Goal: Information Seeking & Learning: Learn about a topic

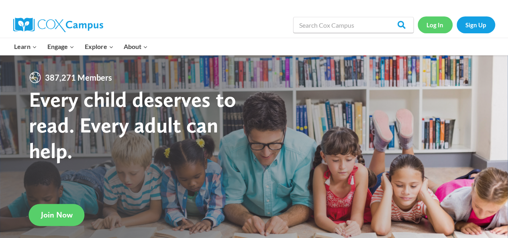
click at [437, 24] on link "Log In" at bounding box center [435, 24] width 35 height 16
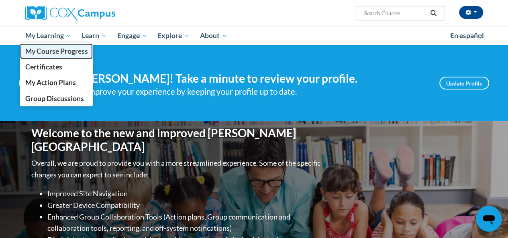
click at [60, 48] on span "My Course Progress" at bounding box center [56, 51] width 63 height 8
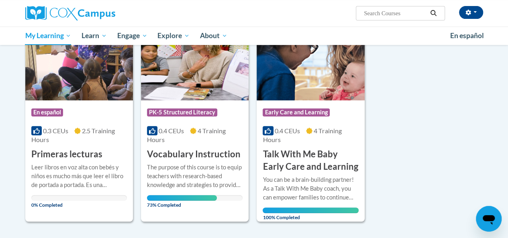
scroll to position [136, 0]
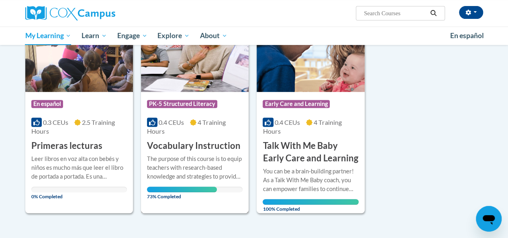
click at [191, 148] on h3 "Vocabulary Instruction" at bounding box center [194, 146] width 94 height 12
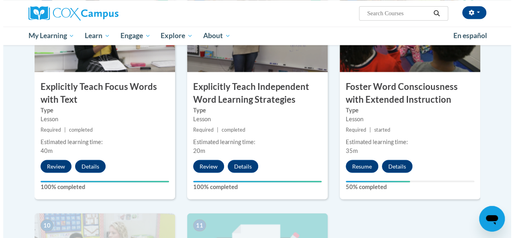
scroll to position [666, 0]
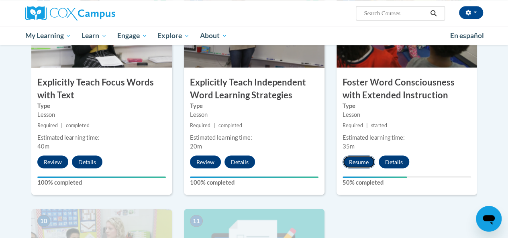
click at [363, 159] on button "Resume" at bounding box center [359, 161] width 33 height 13
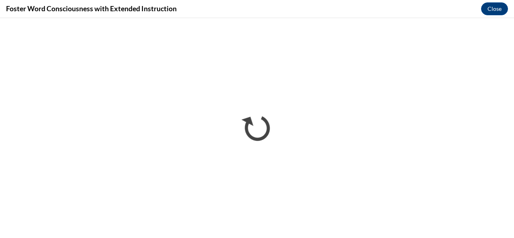
scroll to position [0, 0]
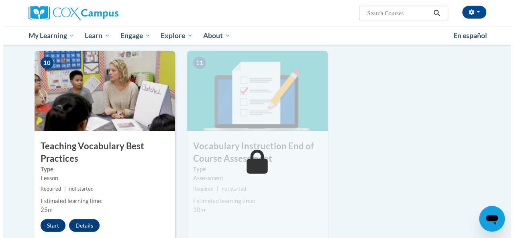
scroll to position [851, 0]
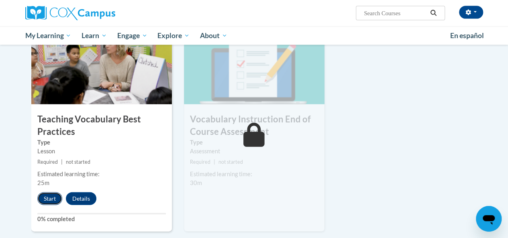
click at [49, 198] on button "Start" at bounding box center [49, 198] width 25 height 13
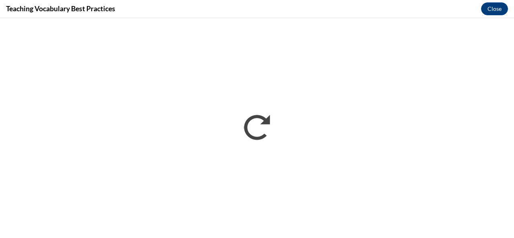
scroll to position [0, 0]
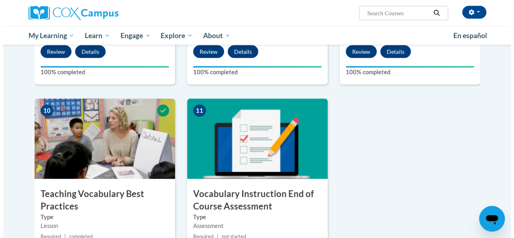
scroll to position [835, 0]
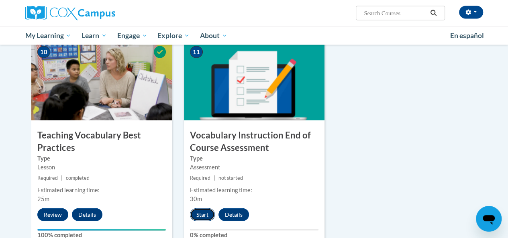
click at [202, 214] on button "Start" at bounding box center [202, 214] width 25 height 13
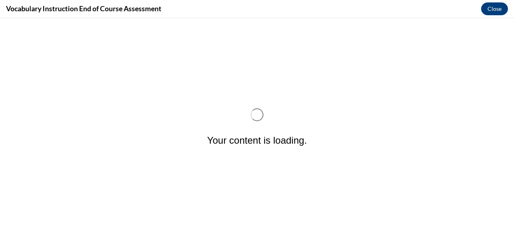
scroll to position [0, 0]
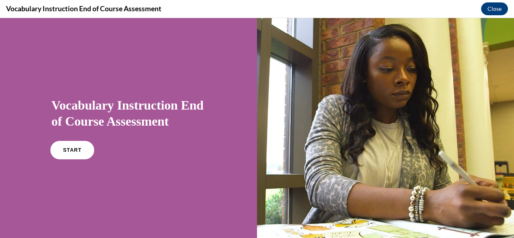
click at [71, 152] on span "START" at bounding box center [72, 150] width 18 height 6
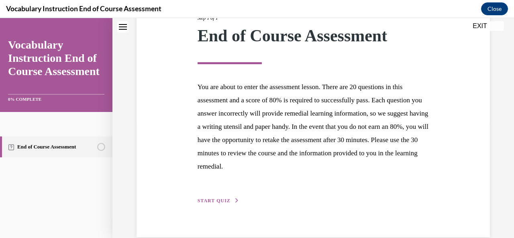
scroll to position [130, 0]
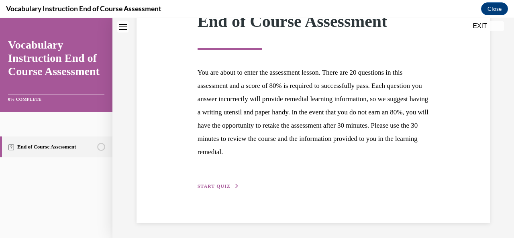
click at [227, 187] on span "START QUIZ" at bounding box center [214, 187] width 33 height 6
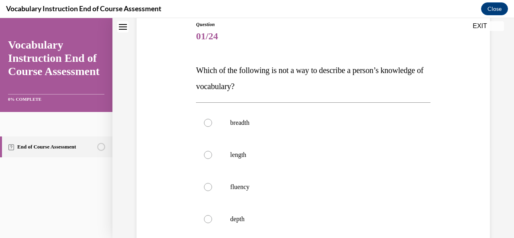
scroll to position [139, 0]
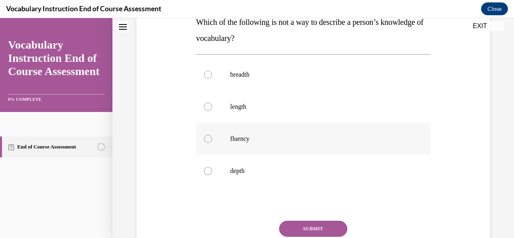
click at [208, 137] on div at bounding box center [208, 139] width 8 height 8
click at [208, 137] on input "fluency" at bounding box center [208, 139] width 8 height 8
radio input "true"
click at [300, 226] on button "SUBMIT" at bounding box center [313, 229] width 68 height 16
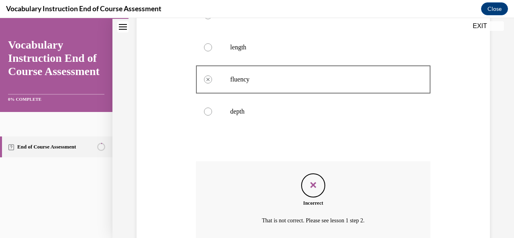
scroll to position [268, 0]
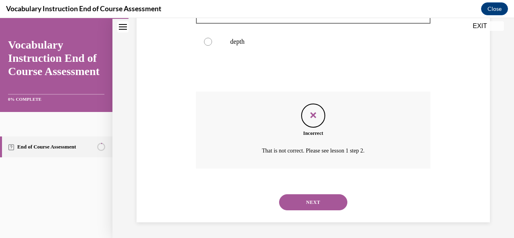
click at [329, 204] on button "NEXT" at bounding box center [313, 202] width 68 height 16
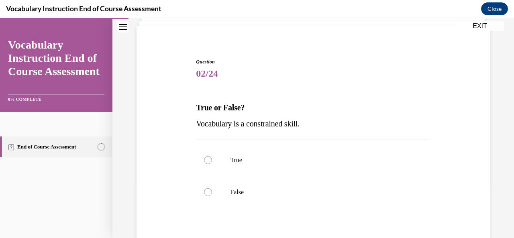
scroll to position [80, 0]
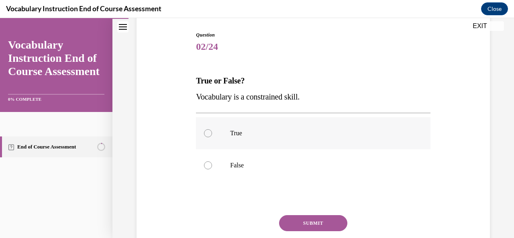
click at [208, 138] on label "True" at bounding box center [313, 133] width 234 height 32
click at [208, 137] on input "True" at bounding box center [208, 133] width 8 height 8
radio input "true"
click at [316, 225] on button "SUBMIT" at bounding box center [313, 223] width 68 height 16
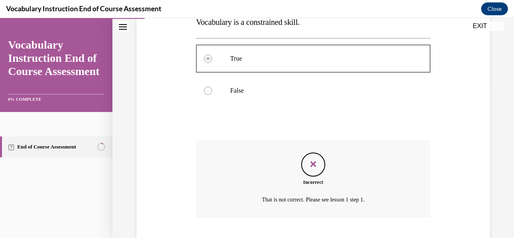
scroll to position [204, 0]
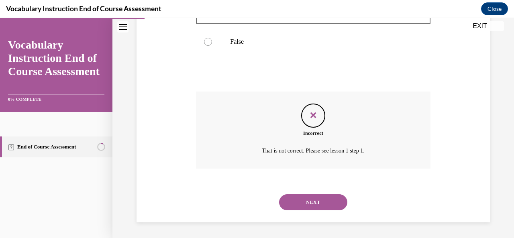
click at [333, 204] on button "NEXT" at bounding box center [313, 202] width 68 height 16
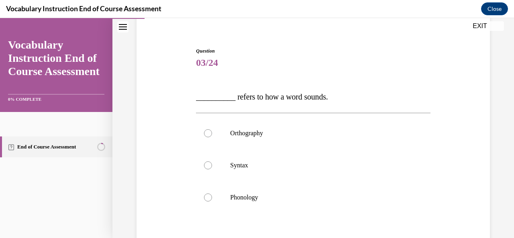
scroll to position [118, 0]
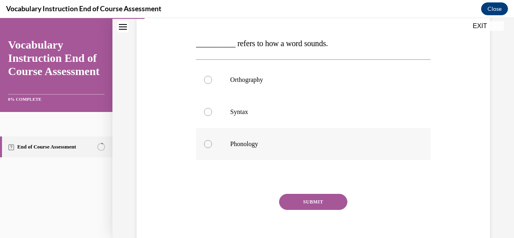
click at [206, 145] on div at bounding box center [208, 144] width 8 height 8
click at [206, 145] on input "Phonology" at bounding box center [208, 144] width 8 height 8
radio input "true"
click at [311, 201] on button "SUBMIT" at bounding box center [313, 202] width 68 height 16
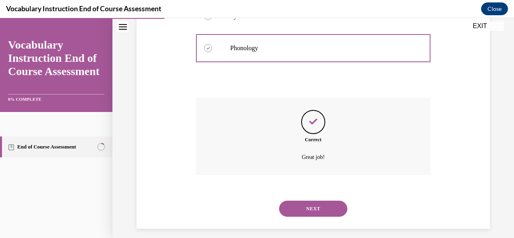
scroll to position [220, 0]
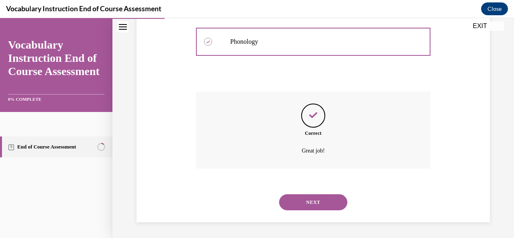
click at [311, 201] on button "NEXT" at bounding box center [313, 202] width 68 height 16
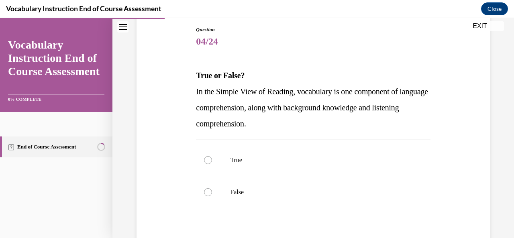
scroll to position [133, 0]
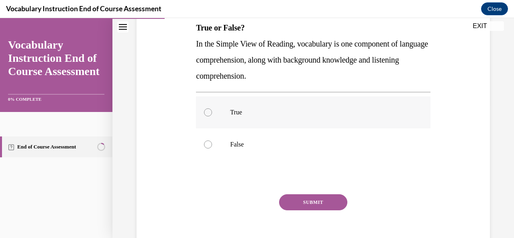
click at [208, 111] on div at bounding box center [208, 112] width 8 height 8
click at [208, 111] on input "True" at bounding box center [208, 112] width 8 height 8
radio input "true"
click at [309, 207] on button "SUBMIT" at bounding box center [313, 202] width 68 height 16
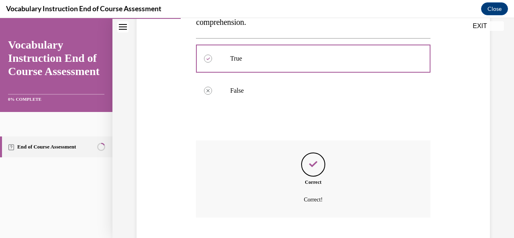
scroll to position [236, 0]
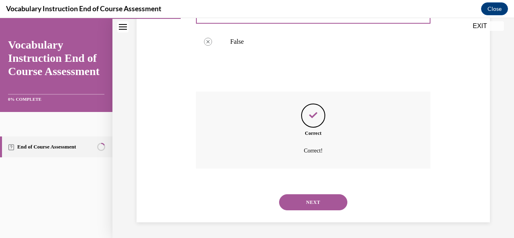
click at [309, 207] on button "NEXT" at bounding box center [313, 202] width 68 height 16
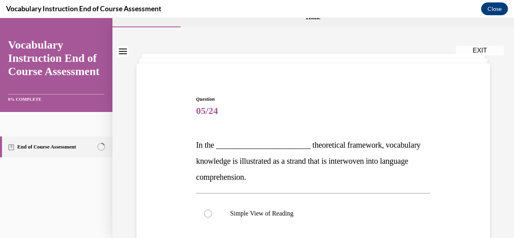
scroll to position [80, 0]
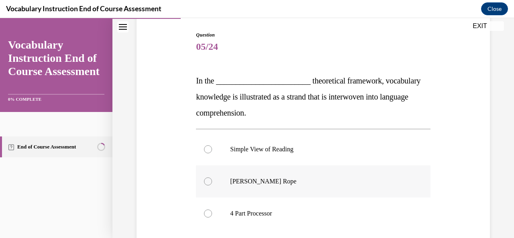
click at [208, 180] on div at bounding box center [208, 182] width 8 height 8
click at [208, 180] on input "Scarborough's Rope" at bounding box center [208, 182] width 8 height 8
radio input "true"
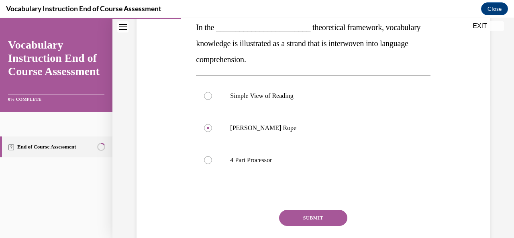
scroll to position [171, 0]
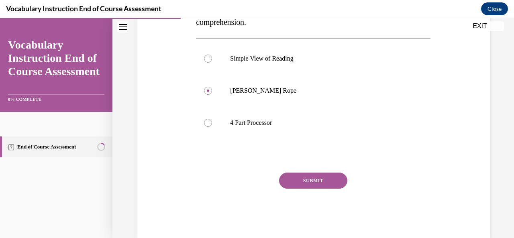
click at [326, 184] on button "SUBMIT" at bounding box center [313, 181] width 68 height 16
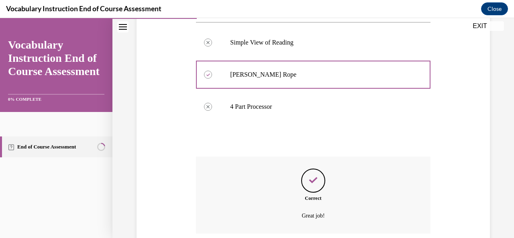
scroll to position [252, 0]
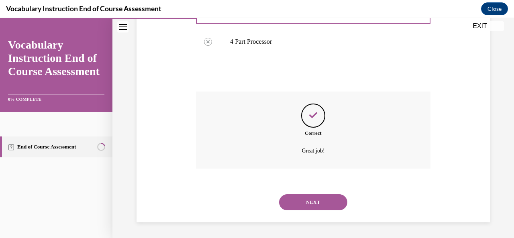
click at [308, 204] on button "NEXT" at bounding box center [313, 202] width 68 height 16
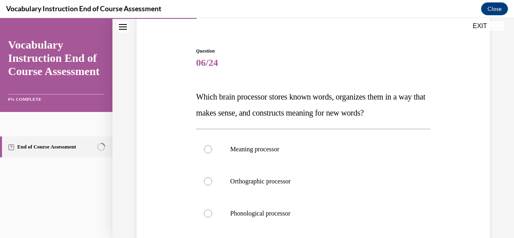
scroll to position [139, 0]
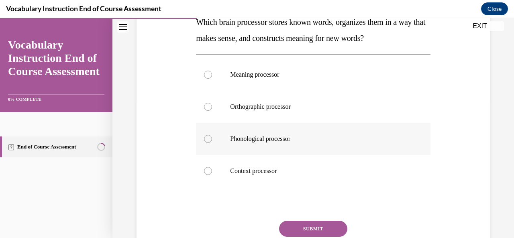
click at [208, 139] on div at bounding box center [208, 139] width 8 height 8
click at [208, 139] on input "Phonological processor" at bounding box center [208, 139] width 8 height 8
radio input "true"
click at [314, 227] on button "SUBMIT" at bounding box center [313, 229] width 68 height 16
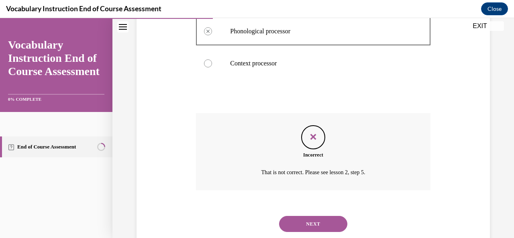
scroll to position [268, 0]
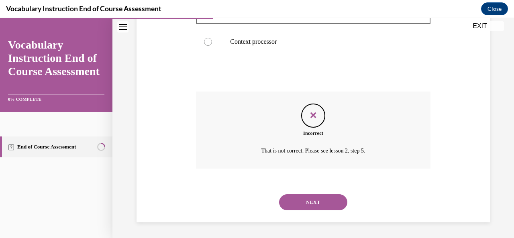
click at [318, 204] on button "NEXT" at bounding box center [313, 202] width 68 height 16
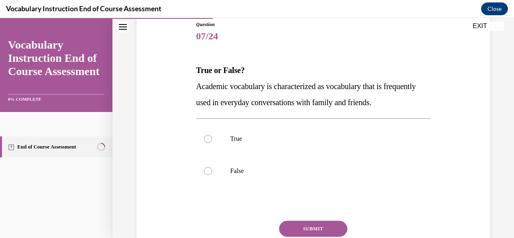
scroll to position [107, 0]
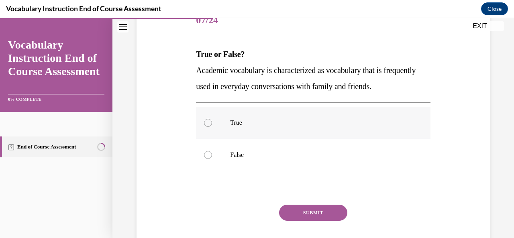
click at [207, 123] on div at bounding box center [208, 123] width 8 height 8
click at [207, 123] on input "True" at bounding box center [208, 123] width 8 height 8
radio input "true"
click at [308, 214] on button "SUBMIT" at bounding box center [313, 213] width 68 height 16
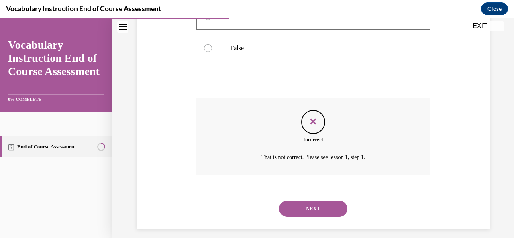
scroll to position [220, 0]
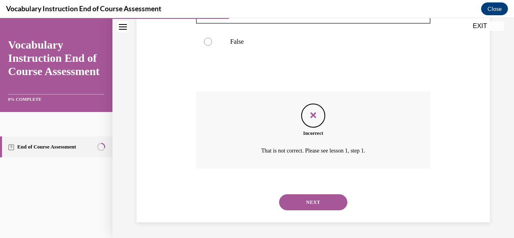
click at [315, 194] on div "NEXT" at bounding box center [313, 202] width 234 height 32
click at [315, 202] on button "NEXT" at bounding box center [313, 202] width 68 height 16
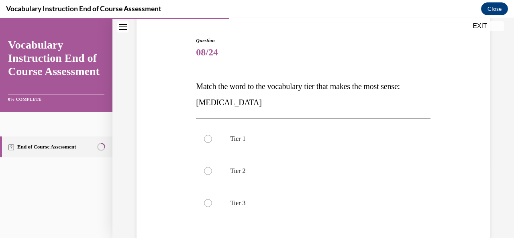
scroll to position [123, 0]
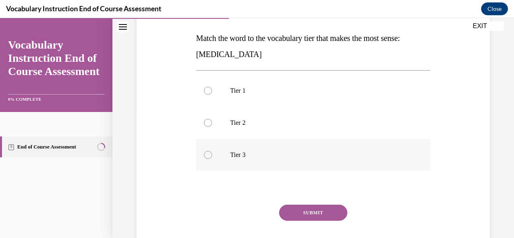
click at [208, 155] on div at bounding box center [208, 155] width 8 height 8
click at [208, 155] on input "Tier 3" at bounding box center [208, 155] width 8 height 8
radio input "true"
click at [315, 212] on button "SUBMIT" at bounding box center [313, 213] width 68 height 16
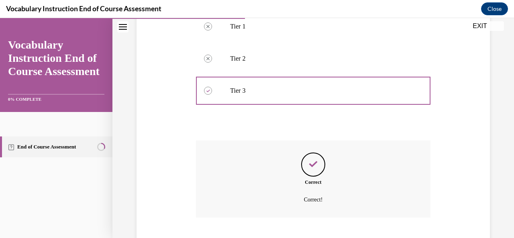
scroll to position [236, 0]
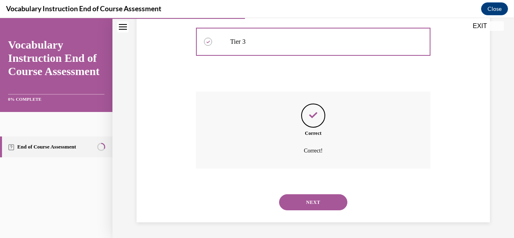
click at [318, 202] on button "NEXT" at bounding box center [313, 202] width 68 height 16
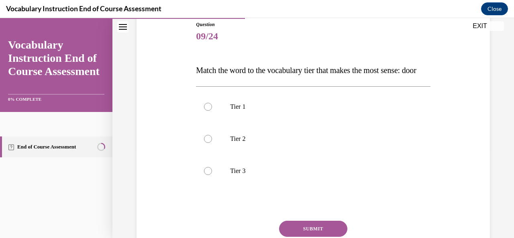
scroll to position [129, 0]
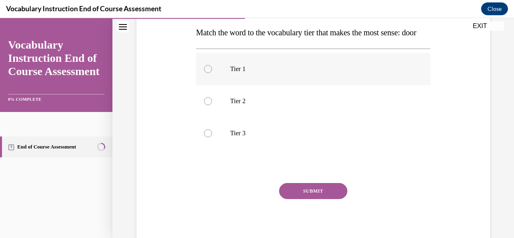
click at [207, 73] on div at bounding box center [208, 69] width 8 height 8
click at [207, 73] on input "Tier 1" at bounding box center [208, 69] width 8 height 8
radio input "true"
click at [318, 199] on button "SUBMIT" at bounding box center [313, 191] width 68 height 16
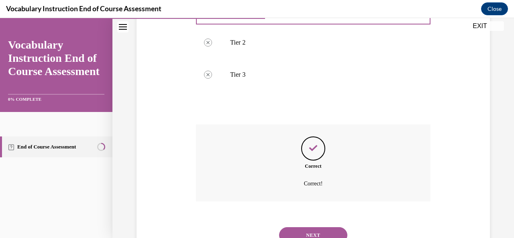
scroll to position [236, 0]
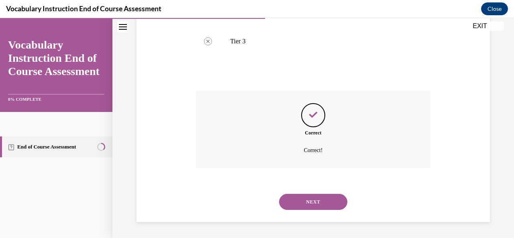
click at [318, 207] on button "NEXT" at bounding box center [313, 202] width 68 height 16
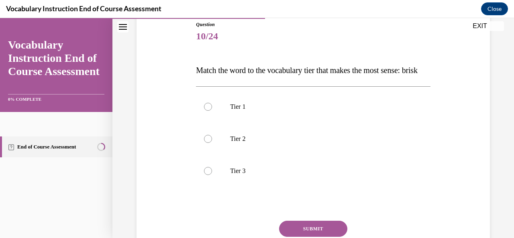
scroll to position [102, 0]
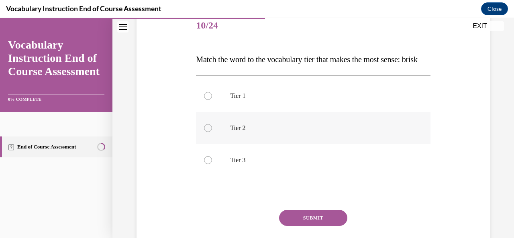
click at [208, 132] on div at bounding box center [208, 128] width 8 height 8
click at [208, 132] on input "Tier 2" at bounding box center [208, 128] width 8 height 8
radio input "true"
click at [309, 226] on button "SUBMIT" at bounding box center [313, 218] width 68 height 16
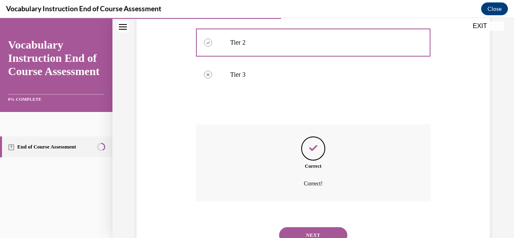
scroll to position [236, 0]
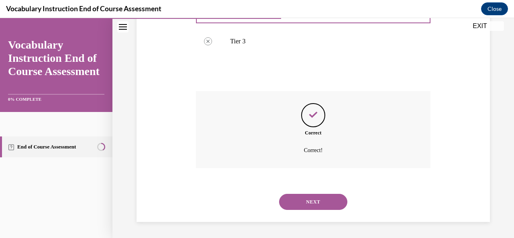
click at [321, 206] on button "NEXT" at bounding box center [313, 202] width 68 height 16
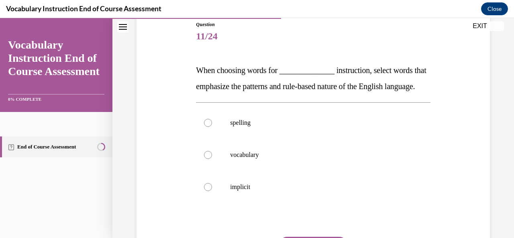
scroll to position [112, 0]
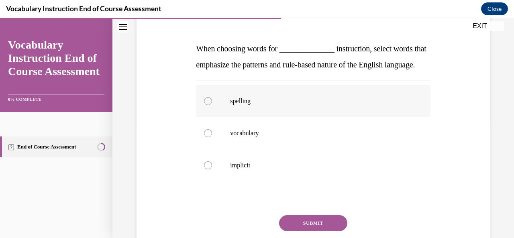
click at [206, 105] on div at bounding box center [208, 101] width 8 height 8
click at [206, 105] on input "spelling" at bounding box center [208, 101] width 8 height 8
radio input "true"
click at [308, 231] on button "SUBMIT" at bounding box center [313, 223] width 68 height 16
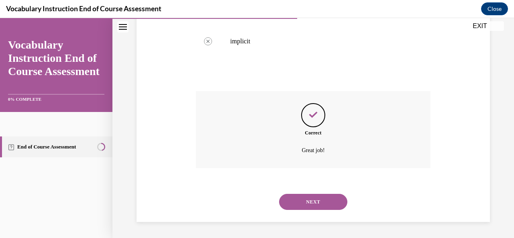
scroll to position [252, 0]
click at [318, 205] on button "NEXT" at bounding box center [313, 202] width 68 height 16
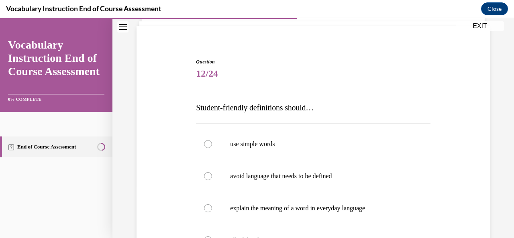
scroll to position [69, 0]
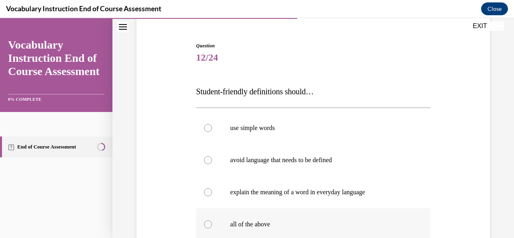
click at [208, 222] on div at bounding box center [208, 224] width 8 height 8
click at [208, 222] on input "all of the above" at bounding box center [208, 224] width 8 height 8
radio input "true"
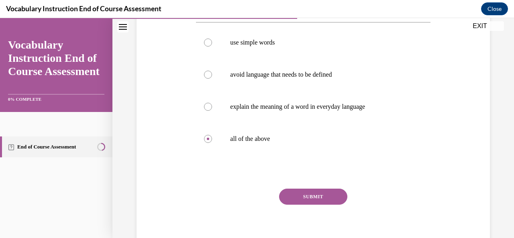
scroll to position [161, 0]
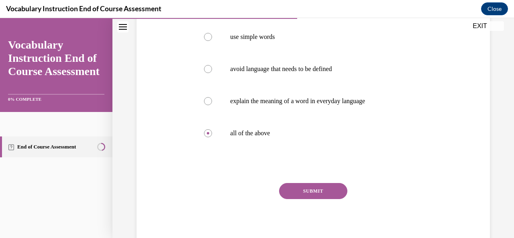
click at [325, 191] on button "SUBMIT" at bounding box center [313, 191] width 68 height 16
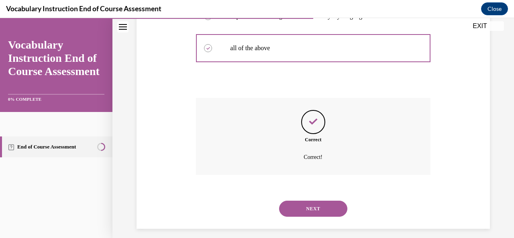
scroll to position [252, 0]
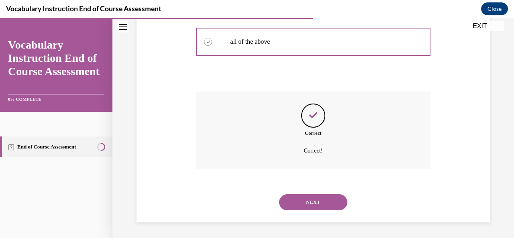
click at [322, 206] on button "NEXT" at bounding box center [313, 202] width 68 height 16
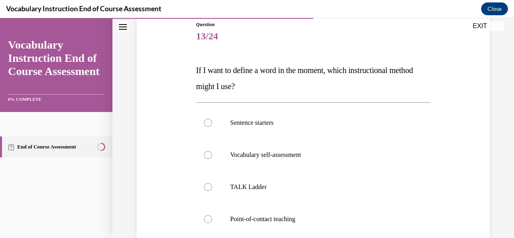
scroll to position [118, 0]
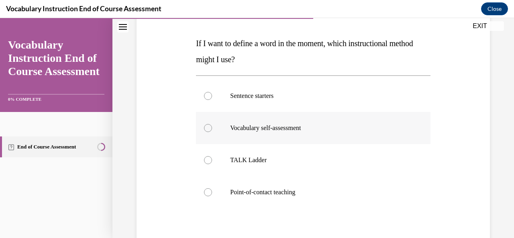
click at [207, 128] on div at bounding box center [208, 128] width 8 height 8
click at [207, 128] on input "Vocabulary self-assessment" at bounding box center [208, 128] width 8 height 8
radio input "true"
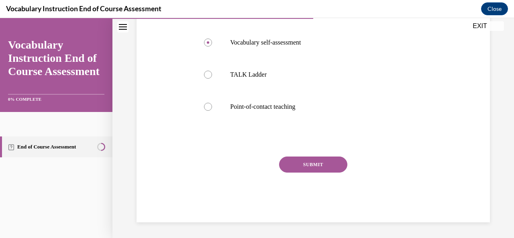
click at [316, 166] on button "SUBMIT" at bounding box center [313, 165] width 68 height 16
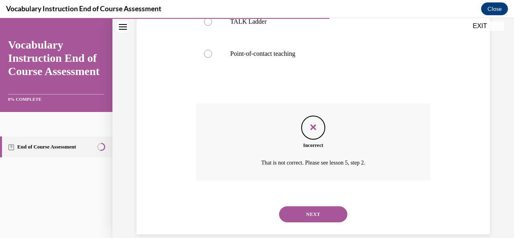
scroll to position [268, 0]
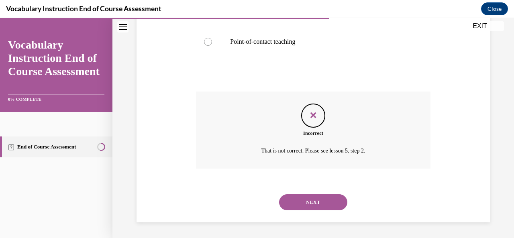
click at [508, 29] on div "Question 13/24 If I want to define a word in the moment, which instructional me…" at bounding box center [313, 6] width 402 height 463
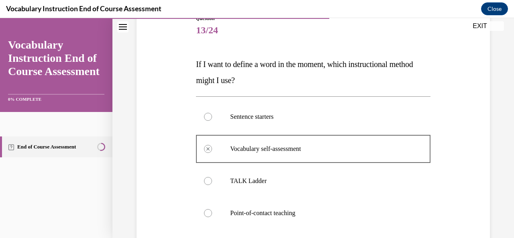
scroll to position [124, 0]
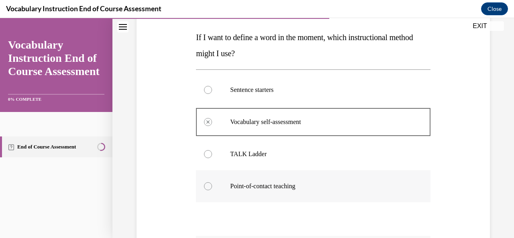
drag, startPoint x: 512, startPoint y: 236, endPoint x: 347, endPoint y: 192, distance: 170.5
click at [347, 192] on label "Point-of-contact teaching" at bounding box center [313, 186] width 234 height 32
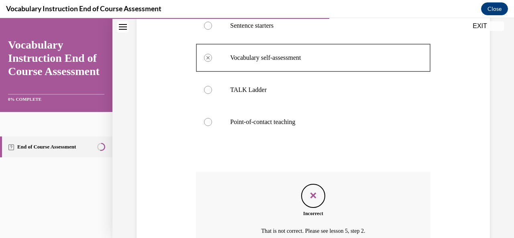
scroll to position [233, 0]
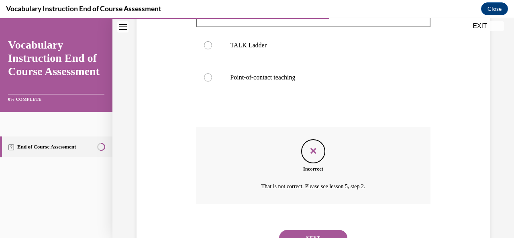
drag, startPoint x: 330, startPoint y: 235, endPoint x: 317, endPoint y: 229, distance: 14.2
click at [317, 229] on div "NEXT" at bounding box center [313, 238] width 234 height 32
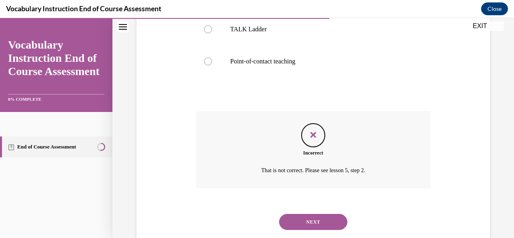
scroll to position [268, 0]
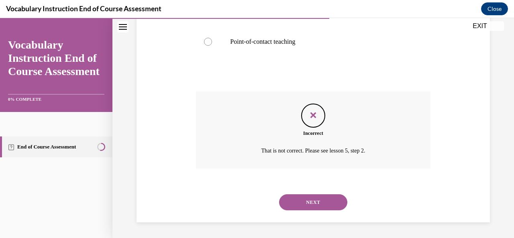
click at [312, 201] on button "NEXT" at bounding box center [313, 202] width 68 height 16
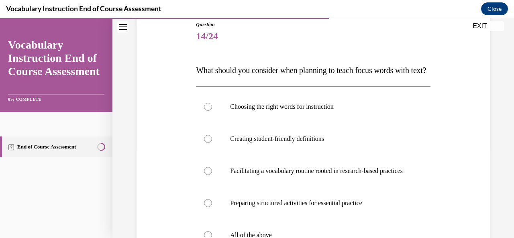
scroll to position [123, 0]
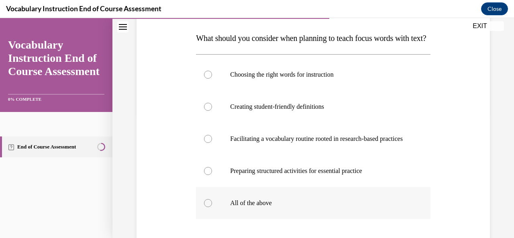
click at [207, 207] on div at bounding box center [208, 203] width 8 height 8
click at [207, 207] on input "All of the above" at bounding box center [208, 203] width 8 height 8
radio input "true"
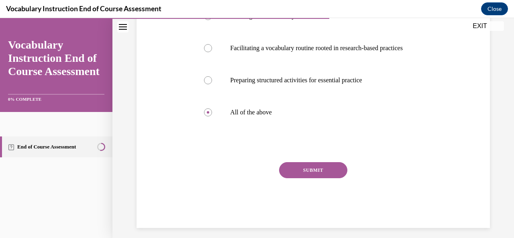
scroll to position [219, 0]
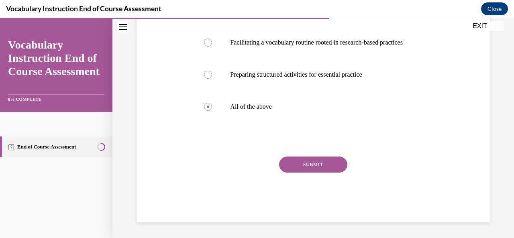
click at [313, 173] on button "SUBMIT" at bounding box center [313, 165] width 68 height 16
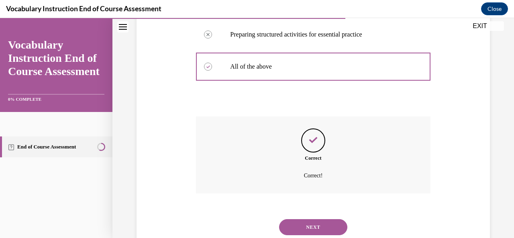
scroll to position [308, 0]
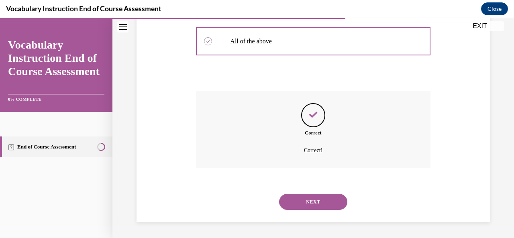
click at [314, 200] on button "NEXT" at bounding box center [313, 202] width 68 height 16
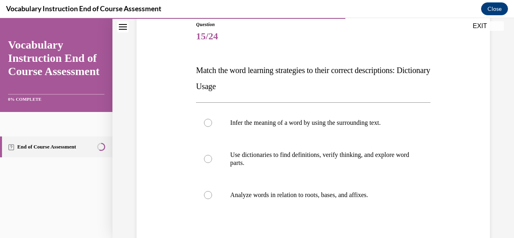
scroll to position [123, 0]
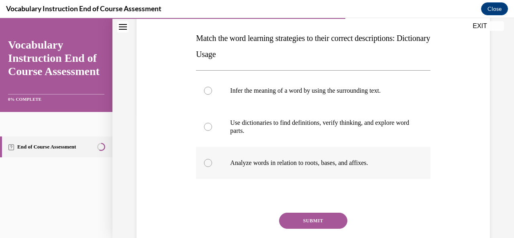
click at [209, 159] on div at bounding box center [208, 163] width 8 height 8
click at [209, 159] on input "Analyze words in relation to roots, bases, and affixes." at bounding box center [208, 163] width 8 height 8
radio input "true"
click at [316, 221] on button "SUBMIT" at bounding box center [313, 221] width 68 height 16
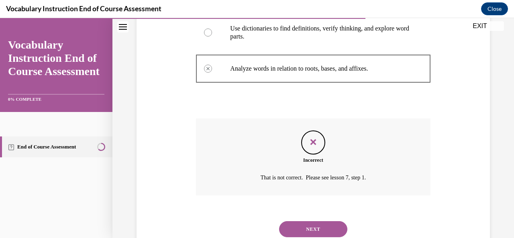
scroll to position [244, 0]
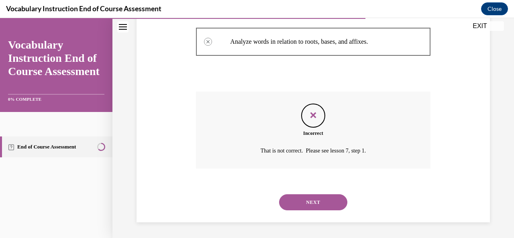
click at [321, 200] on button "NEXT" at bounding box center [313, 202] width 68 height 16
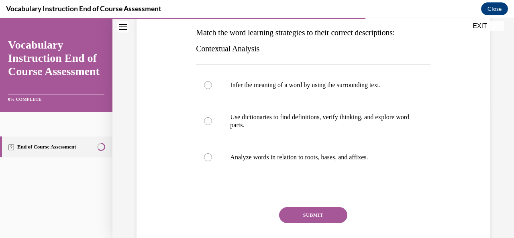
scroll to position [139, 0]
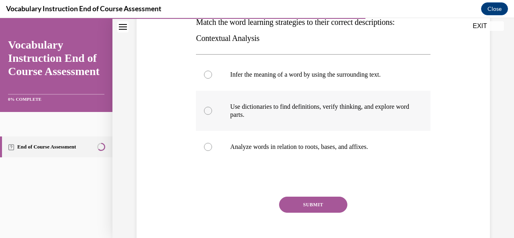
click at [209, 112] on div at bounding box center [208, 111] width 8 height 8
click at [209, 112] on input "Use dictionaries to find definitions, verify thinking, and explore word parts." at bounding box center [208, 111] width 8 height 8
radio input "true"
click at [312, 206] on button "SUBMIT" at bounding box center [313, 205] width 68 height 16
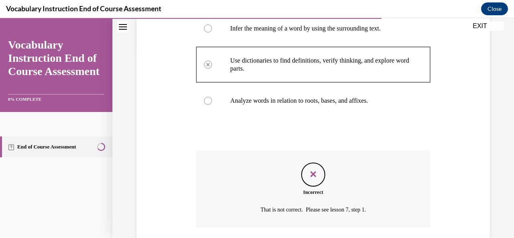
scroll to position [244, 0]
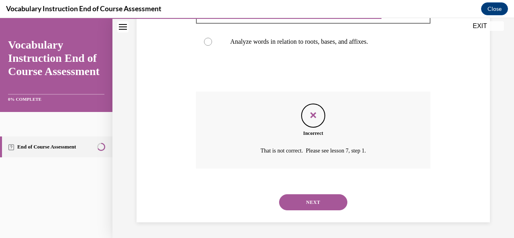
click at [300, 199] on button "NEXT" at bounding box center [313, 202] width 68 height 16
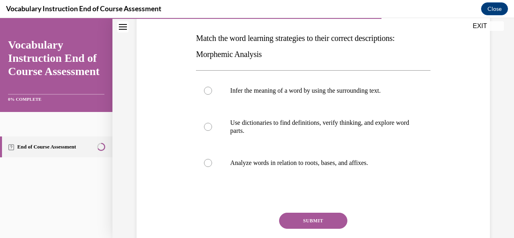
scroll to position [155, 0]
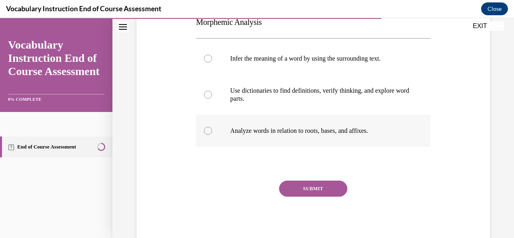
click at [207, 130] on div at bounding box center [208, 131] width 8 height 8
click at [207, 130] on input "Analyze words in relation to roots, bases, and affixes." at bounding box center [208, 131] width 8 height 8
radio input "true"
click at [319, 190] on button "SUBMIT" at bounding box center [313, 189] width 68 height 16
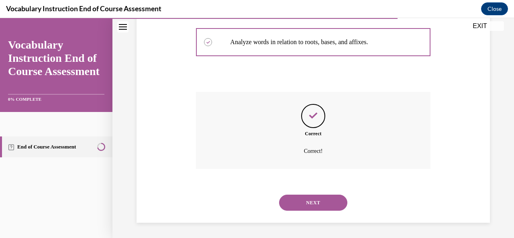
scroll to position [244, 0]
click at [319, 190] on div "NEXT" at bounding box center [313, 202] width 234 height 32
click at [323, 203] on button "NEXT" at bounding box center [313, 202] width 68 height 16
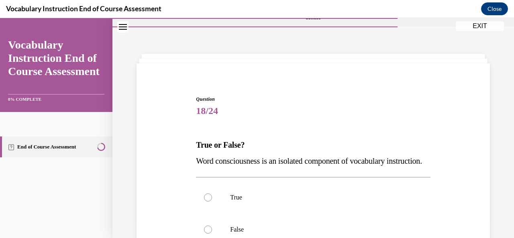
scroll to position [75, 0]
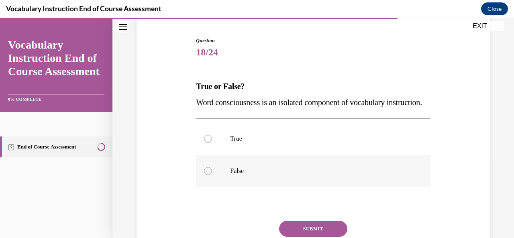
click at [208, 175] on div at bounding box center [208, 171] width 8 height 8
click at [208, 175] on input "False" at bounding box center [208, 171] width 8 height 8
radio input "true"
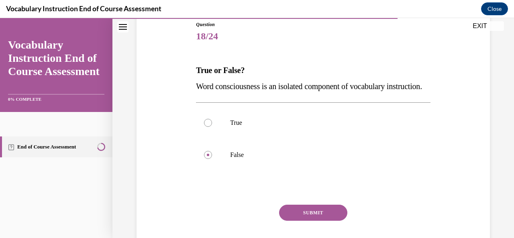
scroll to position [139, 0]
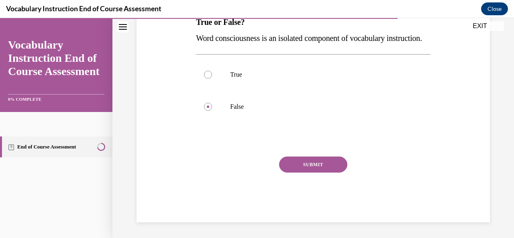
click at [323, 173] on button "SUBMIT" at bounding box center [313, 165] width 68 height 16
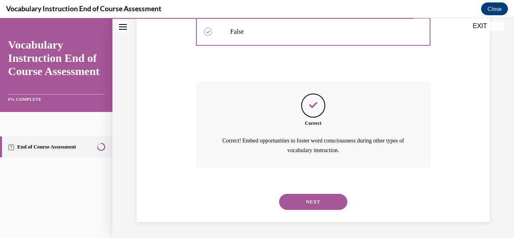
scroll to position [229, 0]
click at [314, 208] on button "NEXT" at bounding box center [313, 202] width 68 height 16
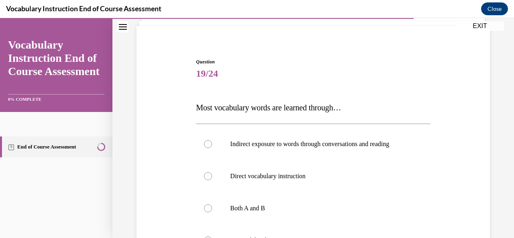
scroll to position [80, 0]
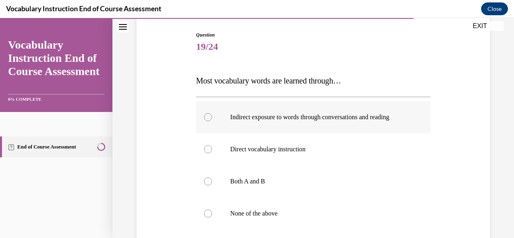
click at [207, 118] on div at bounding box center [208, 117] width 8 height 8
click at [207, 118] on input "Indirect exposure to words through conversations and reading" at bounding box center [208, 117] width 8 height 8
radio input "true"
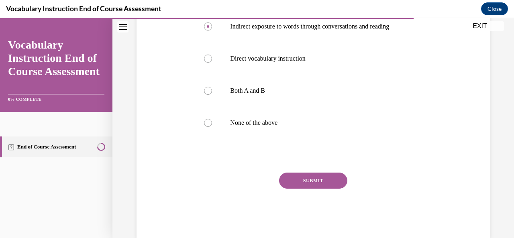
scroll to position [187, 0]
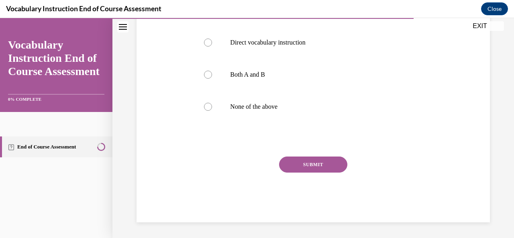
click at [314, 163] on button "SUBMIT" at bounding box center [313, 165] width 68 height 16
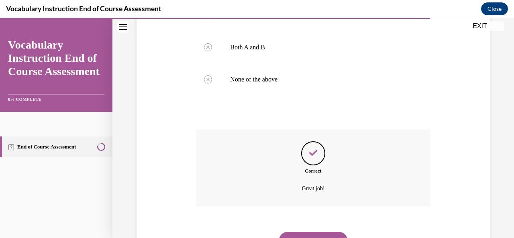
scroll to position [236, 0]
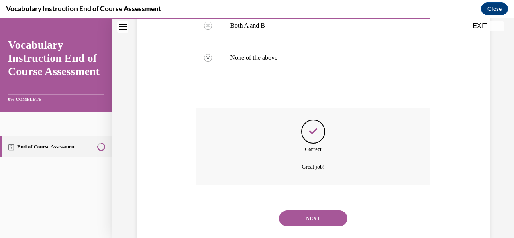
click at [321, 216] on button "NEXT" at bounding box center [313, 218] width 68 height 16
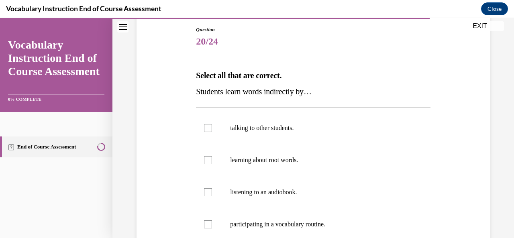
scroll to position [123, 0]
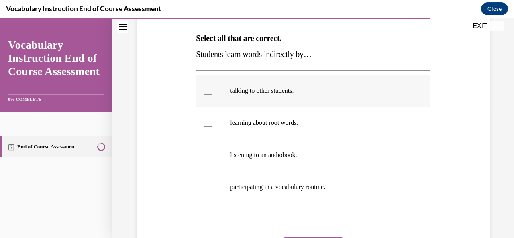
click at [206, 90] on div at bounding box center [208, 91] width 8 height 8
click at [206, 90] on input "talking to other students." at bounding box center [208, 91] width 8 height 8
checkbox input "true"
click at [207, 123] on div at bounding box center [208, 123] width 8 height 8
click at [207, 123] on input "learning about root words." at bounding box center [208, 123] width 8 height 8
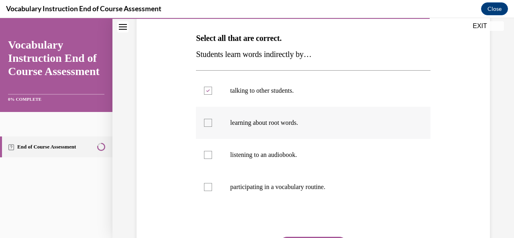
checkbox input "true"
click at [206, 186] on div at bounding box center [208, 187] width 8 height 8
click at [206, 186] on input "participating in a vocabulary routine." at bounding box center [208, 187] width 8 height 8
checkbox input "true"
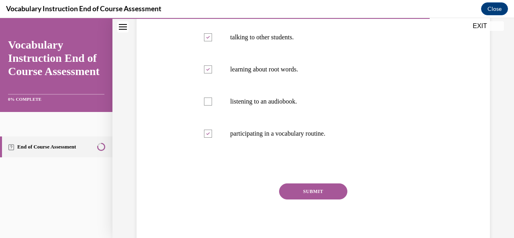
scroll to position [192, 0]
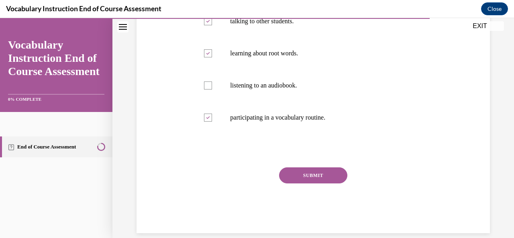
click at [321, 178] on button "SUBMIT" at bounding box center [313, 175] width 68 height 16
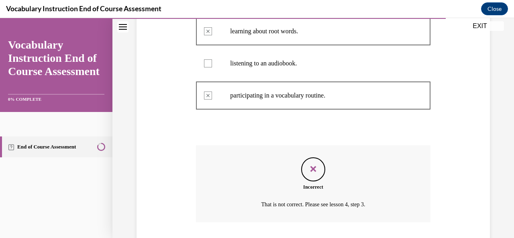
scroll to position [252, 0]
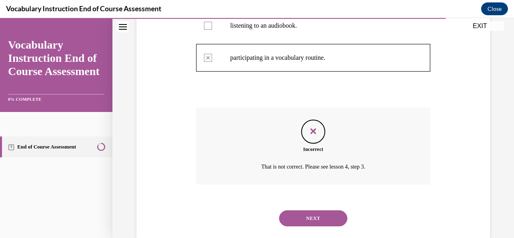
drag, startPoint x: 419, startPoint y: 221, endPoint x: 283, endPoint y: 219, distance: 135.4
click at [283, 219] on button "NEXT" at bounding box center [313, 218] width 68 height 16
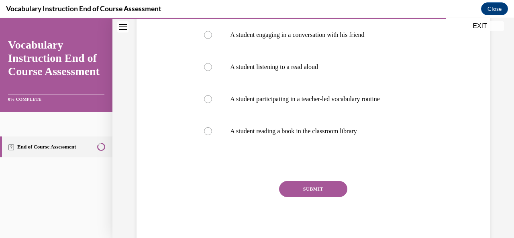
scroll to position [168, 0]
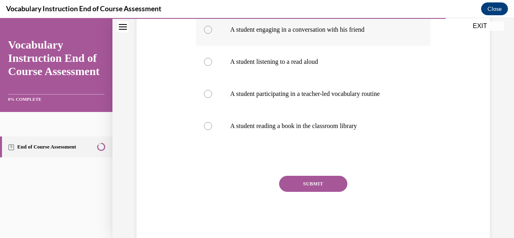
click at [209, 29] on div at bounding box center [208, 30] width 8 height 8
click at [209, 29] on input "A student engaging in a conversation with his friend" at bounding box center [208, 30] width 8 height 8
radio input "true"
click at [291, 188] on button "SUBMIT" at bounding box center [313, 184] width 68 height 16
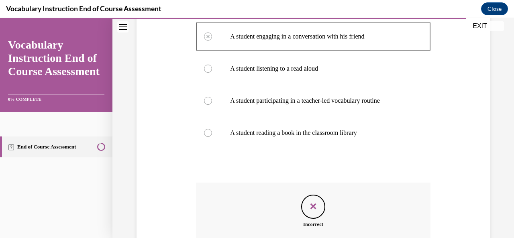
scroll to position [102, 0]
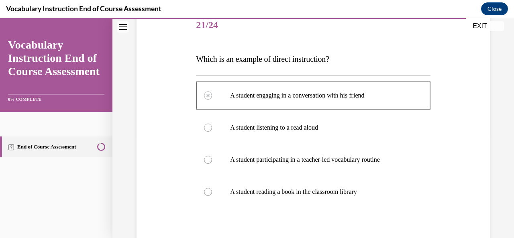
click at [508, 6] on div "Vocabulary Instruction End of Course Assessment Close" at bounding box center [257, 9] width 514 height 18
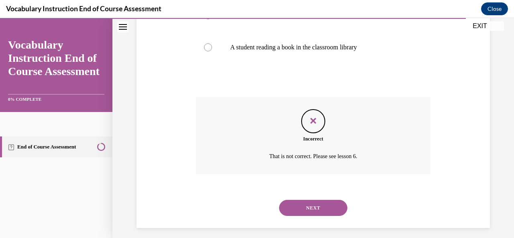
scroll to position [252, 0]
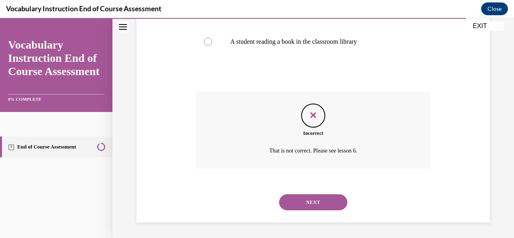
click at [304, 203] on button "NEXT" at bounding box center [313, 202] width 68 height 16
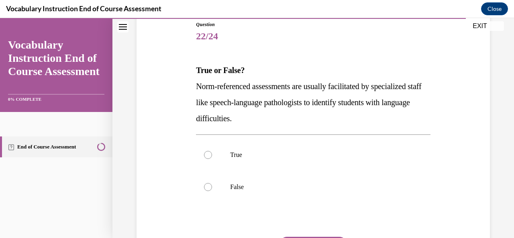
scroll to position [123, 0]
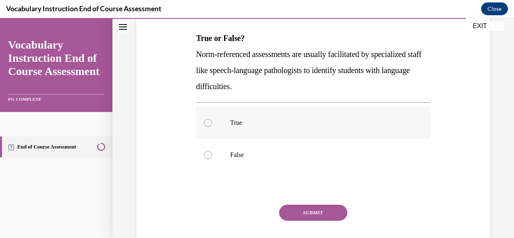
click at [208, 119] on div at bounding box center [208, 123] width 8 height 8
click at [208, 119] on input "True" at bounding box center [208, 123] width 8 height 8
radio input "true"
click at [296, 212] on button "SUBMIT" at bounding box center [313, 213] width 68 height 16
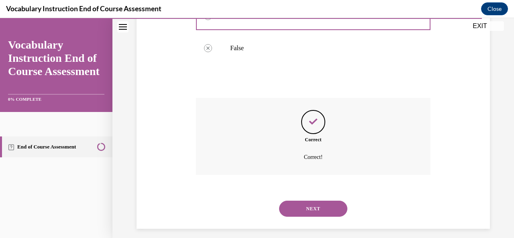
scroll to position [236, 0]
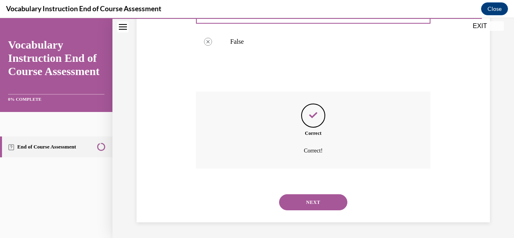
click at [302, 203] on button "NEXT" at bounding box center [313, 202] width 68 height 16
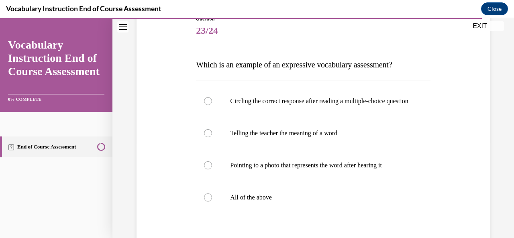
scroll to position [107, 0]
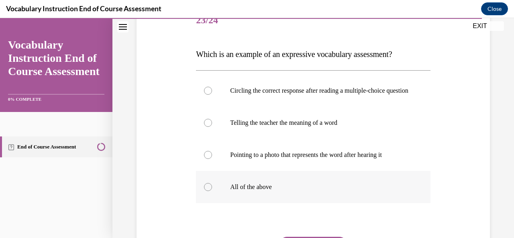
click at [207, 191] on div at bounding box center [208, 187] width 8 height 8
click at [207, 191] on input "All of the above" at bounding box center [208, 187] width 8 height 8
radio input "true"
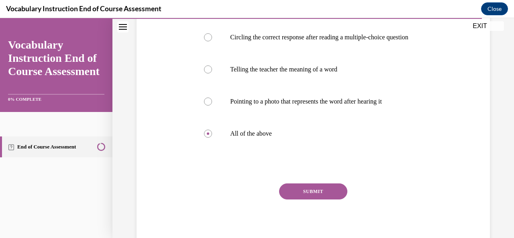
scroll to position [182, 0]
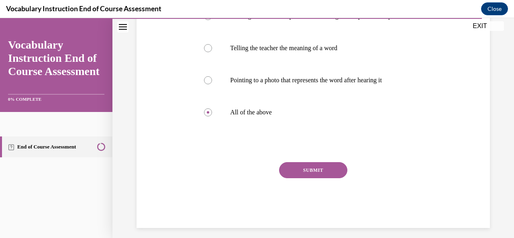
click at [323, 178] on button "SUBMIT" at bounding box center [313, 170] width 68 height 16
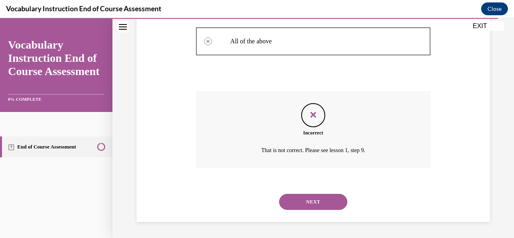
scroll to position [260, 0]
click at [336, 196] on button "NEXT" at bounding box center [313, 202] width 68 height 16
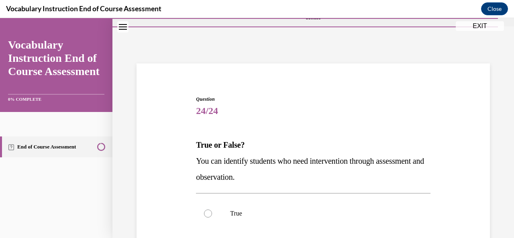
scroll to position [91, 0]
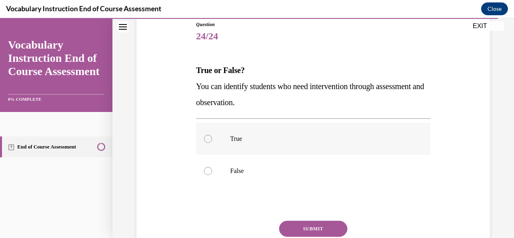
click at [206, 139] on div at bounding box center [208, 139] width 8 height 8
click at [206, 139] on input "True" at bounding box center [208, 139] width 8 height 8
radio input "true"
click at [311, 227] on button "SUBMIT" at bounding box center [313, 229] width 68 height 16
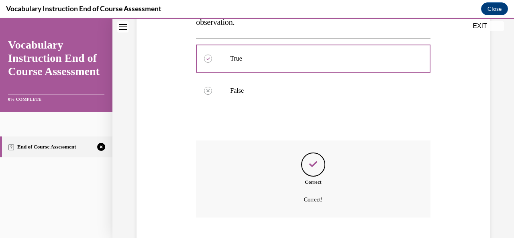
scroll to position [220, 0]
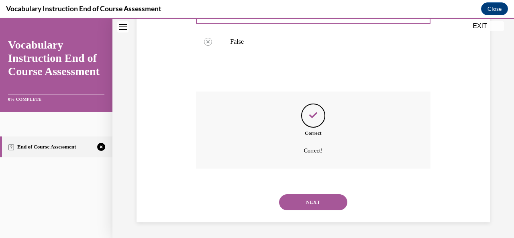
click at [319, 200] on button "NEXT" at bounding box center [313, 202] width 68 height 16
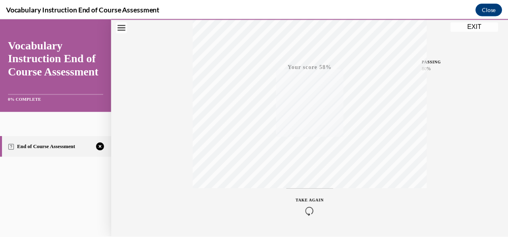
scroll to position [191, 0]
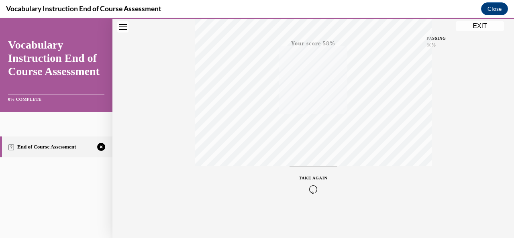
click at [480, 23] on button "EXIT" at bounding box center [480, 26] width 48 height 10
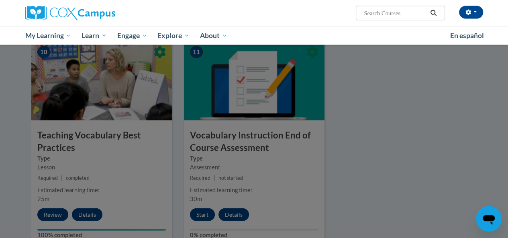
click at [201, 217] on div at bounding box center [254, 119] width 508 height 238
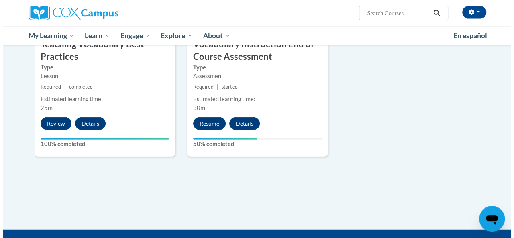
scroll to position [942, 0]
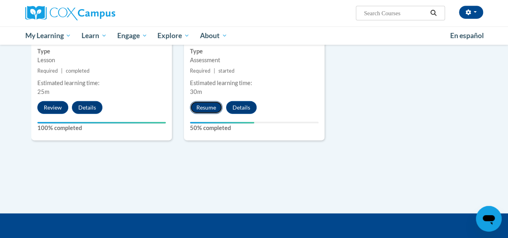
click at [203, 110] on button "Resume" at bounding box center [206, 107] width 33 height 13
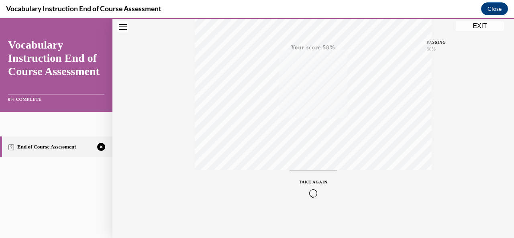
scroll to position [191, 0]
click at [313, 182] on div "TAKE AGAIN" at bounding box center [313, 184] width 29 height 19
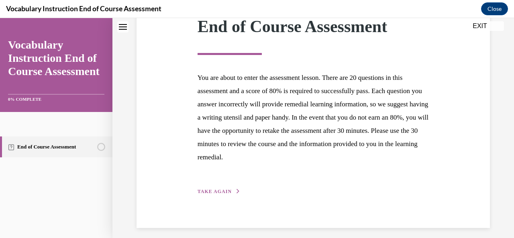
scroll to position [130, 0]
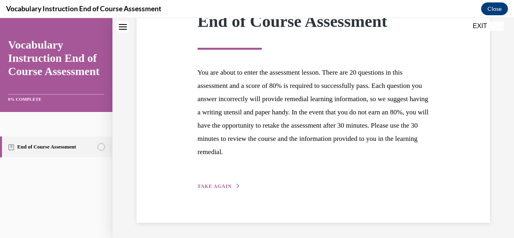
click at [219, 184] on span "TAKE AGAIN" at bounding box center [215, 187] width 34 height 6
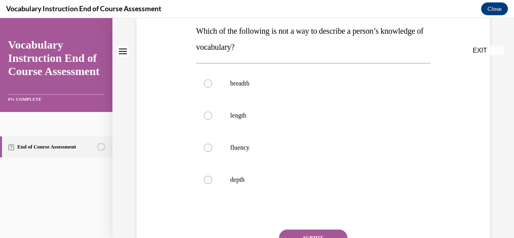
scroll to position [0, 0]
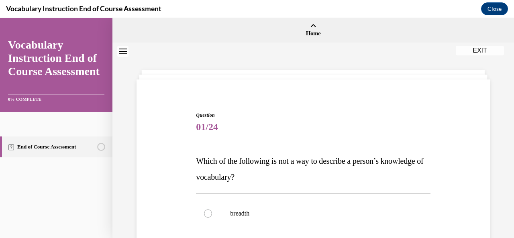
drag, startPoint x: 511, startPoint y: 236, endPoint x: 314, endPoint y: 108, distance: 234.5
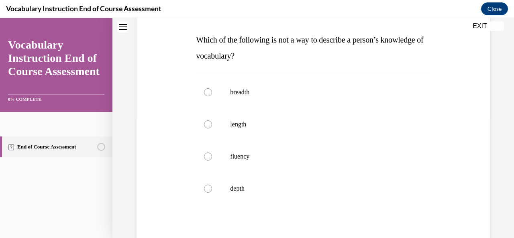
scroll to position [122, 0]
click at [212, 91] on label "breadth" at bounding box center [313, 92] width 234 height 32
click at [212, 91] on input "breadth" at bounding box center [208, 92] width 8 height 8
radio input "true"
click at [204, 187] on div at bounding box center [208, 188] width 8 height 8
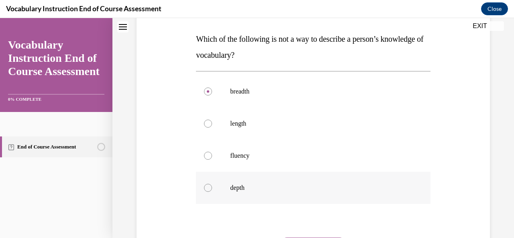
click at [204, 187] on input "depth" at bounding box center [208, 188] width 8 height 8
radio input "true"
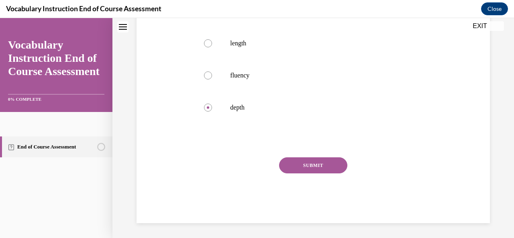
scroll to position [203, 0]
click at [322, 163] on button "SUBMIT" at bounding box center [313, 165] width 68 height 16
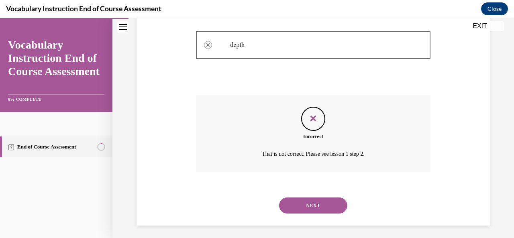
scroll to position [268, 0]
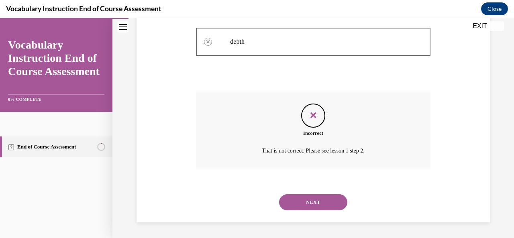
click at [326, 199] on button "NEXT" at bounding box center [313, 202] width 68 height 16
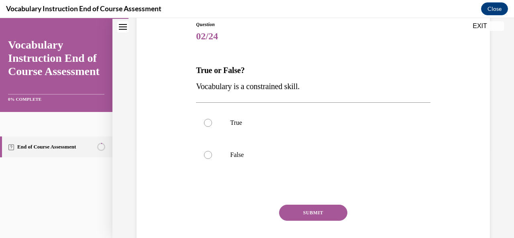
scroll to position [107, 0]
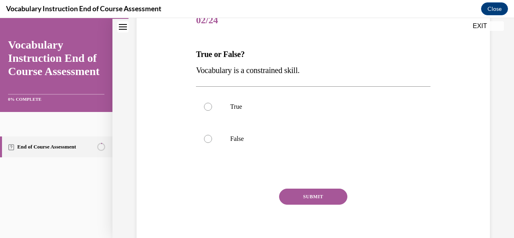
drag, startPoint x: 208, startPoint y: 141, endPoint x: 189, endPoint y: 136, distance: 19.5
click at [189, 136] on div "Question 02/24 True or False? Vocabulary is a constrained skill. True False Inc…" at bounding box center [313, 118] width 357 height 274
click at [206, 140] on div at bounding box center [208, 139] width 8 height 8
click at [206, 140] on input "False" at bounding box center [208, 139] width 8 height 8
radio input "true"
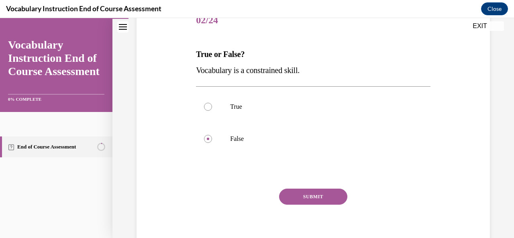
click at [305, 198] on button "SUBMIT" at bounding box center [313, 197] width 68 height 16
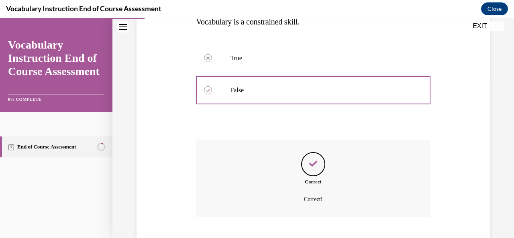
scroll to position [204, 0]
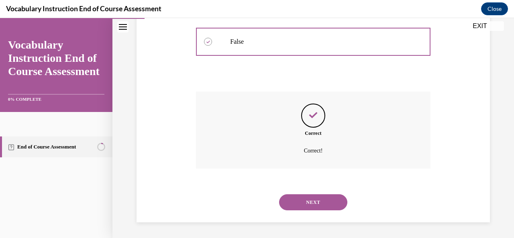
click at [335, 203] on button "NEXT" at bounding box center [313, 202] width 68 height 16
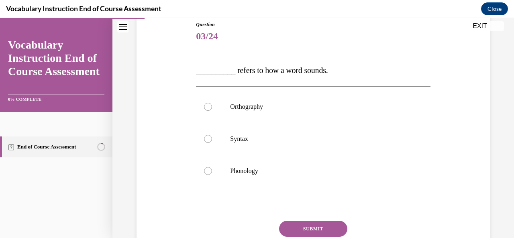
scroll to position [112, 0]
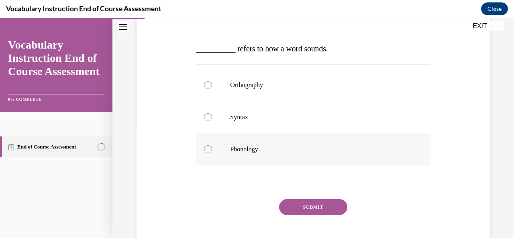
click at [208, 147] on div at bounding box center [208, 149] width 8 height 8
click at [208, 147] on input "Phonology" at bounding box center [208, 149] width 8 height 8
radio input "true"
click at [293, 207] on button "SUBMIT" at bounding box center [313, 207] width 68 height 16
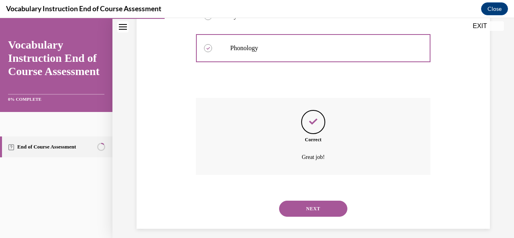
scroll to position [220, 0]
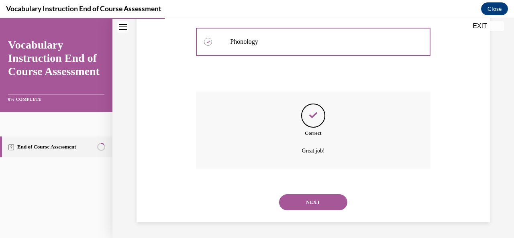
drag, startPoint x: 293, startPoint y: 207, endPoint x: 285, endPoint y: 201, distance: 10.0
click at [285, 201] on button "NEXT" at bounding box center [313, 202] width 68 height 16
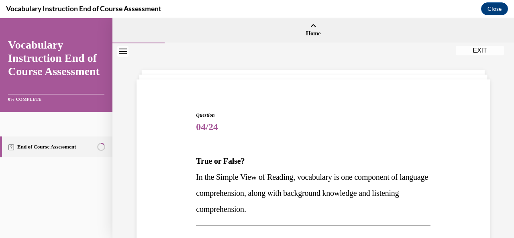
drag, startPoint x: 513, startPoint y: 236, endPoint x: 365, endPoint y: 148, distance: 172.3
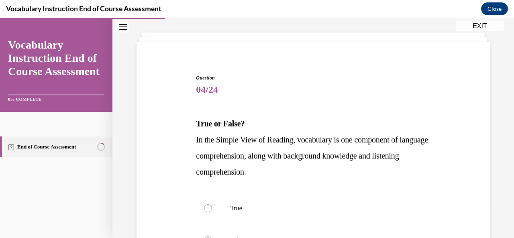
scroll to position [60, 0]
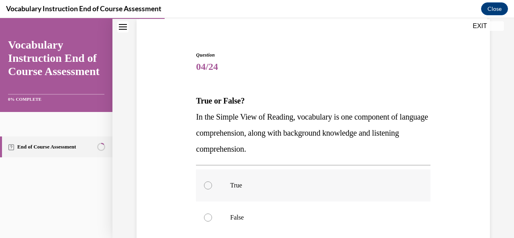
click at [208, 186] on div at bounding box center [208, 186] width 8 height 8
click at [208, 186] on input "True" at bounding box center [208, 186] width 8 height 8
radio input "true"
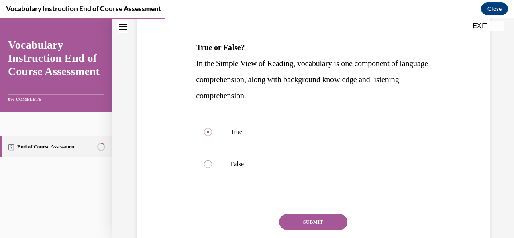
scroll to position [146, 0]
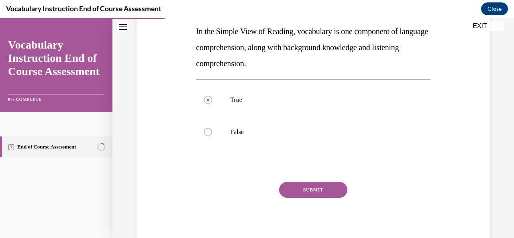
click at [317, 192] on button "SUBMIT" at bounding box center [313, 190] width 68 height 16
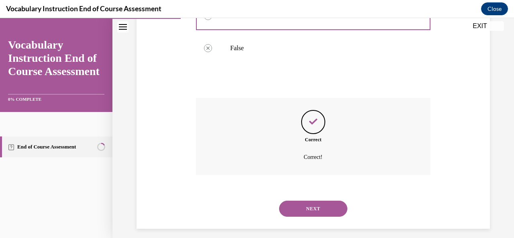
scroll to position [236, 0]
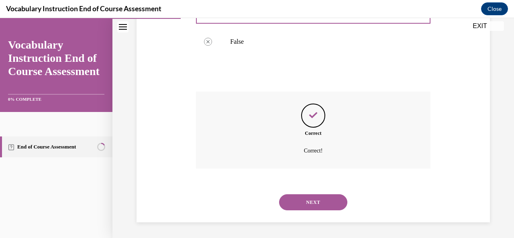
click at [318, 204] on button "NEXT" at bounding box center [313, 202] width 68 height 16
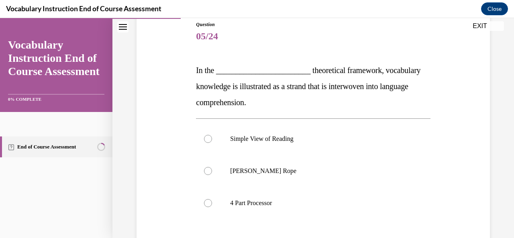
scroll to position [112, 0]
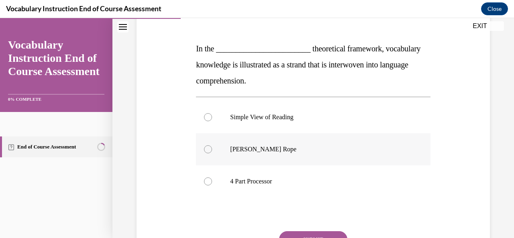
click at [210, 147] on div at bounding box center [208, 149] width 8 height 8
click at [210, 147] on input "Scarborough's Rope" at bounding box center [208, 149] width 8 height 8
radio input "true"
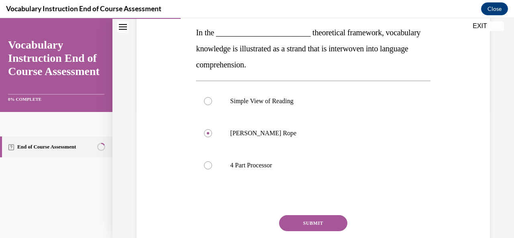
scroll to position [187, 0]
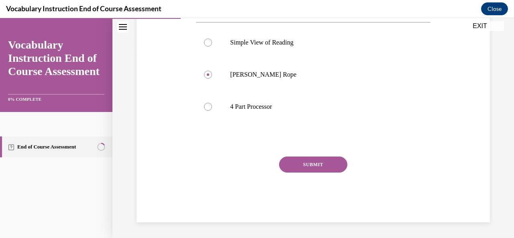
click at [326, 162] on button "SUBMIT" at bounding box center [313, 165] width 68 height 16
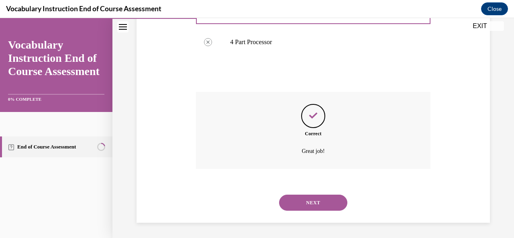
scroll to position [252, 0]
click at [323, 201] on button "NEXT" at bounding box center [313, 202] width 68 height 16
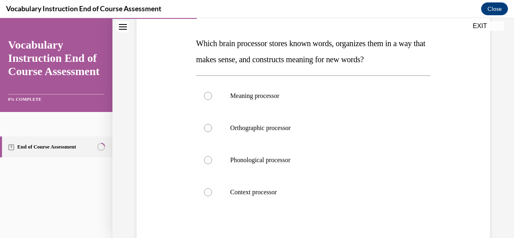
scroll to position [155, 0]
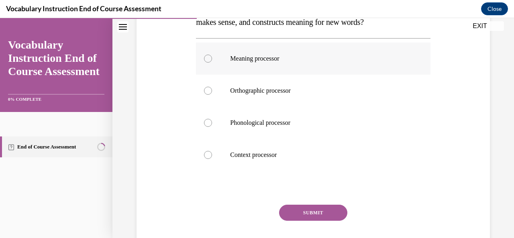
click at [206, 60] on div at bounding box center [208, 59] width 8 height 8
click at [206, 60] on input "Meaning processor" at bounding box center [208, 59] width 8 height 8
radio input "true"
click at [308, 214] on button "SUBMIT" at bounding box center [313, 213] width 68 height 16
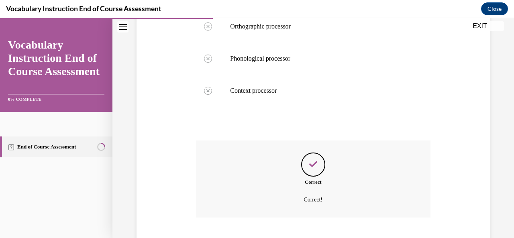
scroll to position [268, 0]
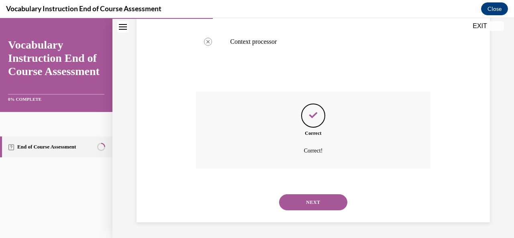
drag, startPoint x: 511, startPoint y: 36, endPoint x: 514, endPoint y: 69, distance: 33.8
click at [328, 199] on button "NEXT" at bounding box center [313, 202] width 68 height 16
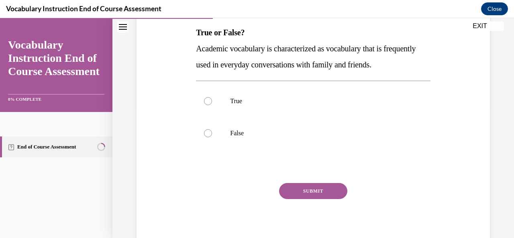
scroll to position [139, 0]
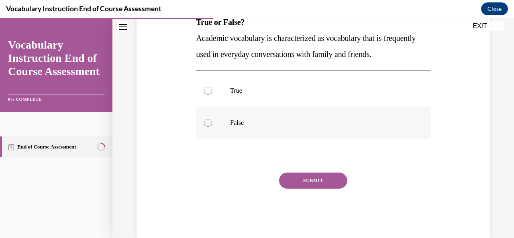
click at [207, 119] on div at bounding box center [208, 123] width 8 height 8
click at [207, 119] on input "False" at bounding box center [208, 123] width 8 height 8
radio input "true"
click at [299, 179] on button "SUBMIT" at bounding box center [313, 181] width 68 height 16
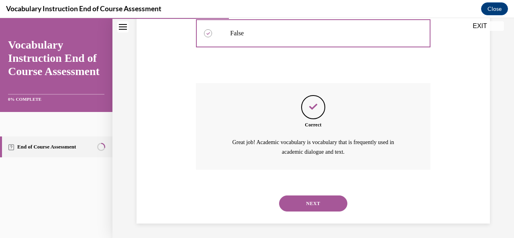
scroll to position [229, 0]
click at [330, 201] on button "NEXT" at bounding box center [313, 203] width 68 height 16
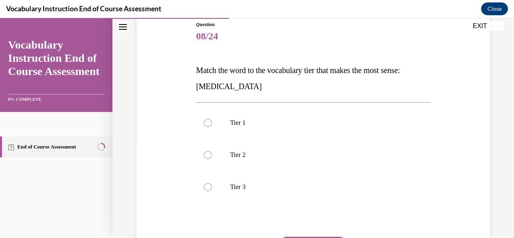
scroll to position [96, 0]
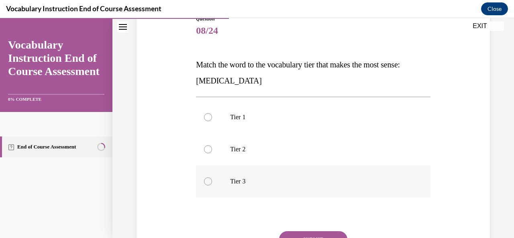
click at [207, 182] on div at bounding box center [208, 182] width 8 height 8
click at [207, 182] on input "Tier 3" at bounding box center [208, 182] width 8 height 8
radio input "true"
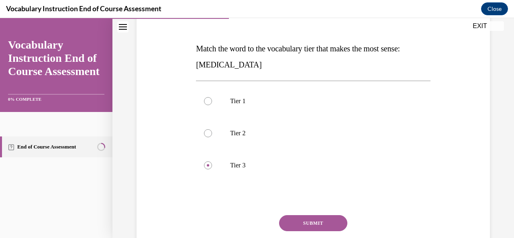
scroll to position [171, 0]
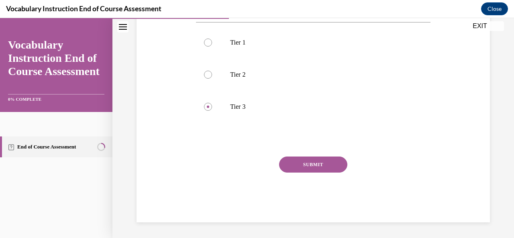
click at [315, 163] on button "SUBMIT" at bounding box center [313, 165] width 68 height 16
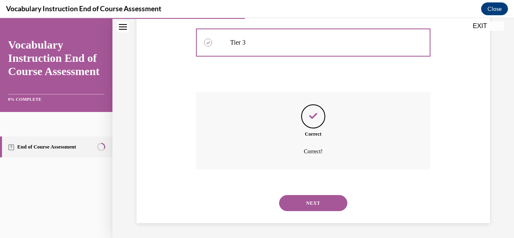
scroll to position [236, 0]
click at [311, 203] on button "NEXT" at bounding box center [313, 202] width 68 height 16
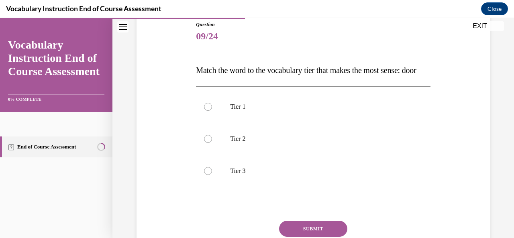
scroll to position [139, 0]
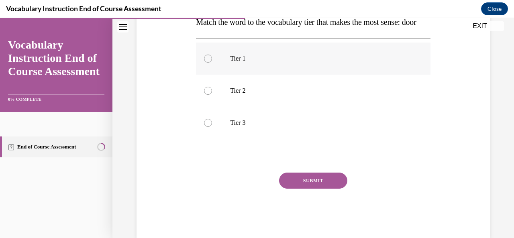
click at [207, 63] on div at bounding box center [208, 59] width 8 height 8
click at [207, 63] on input "Tier 1" at bounding box center [208, 59] width 8 height 8
radio input "true"
click at [308, 189] on button "SUBMIT" at bounding box center [313, 181] width 68 height 16
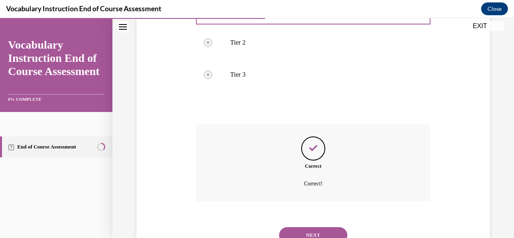
scroll to position [236, 0]
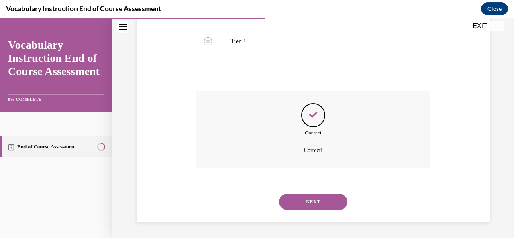
click at [308, 200] on button "NEXT" at bounding box center [313, 202] width 68 height 16
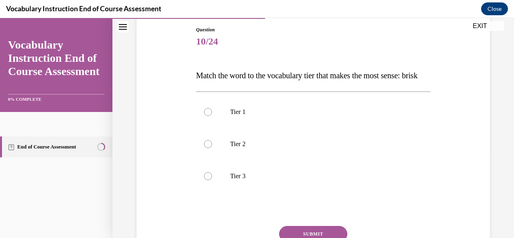
scroll to position [123, 0]
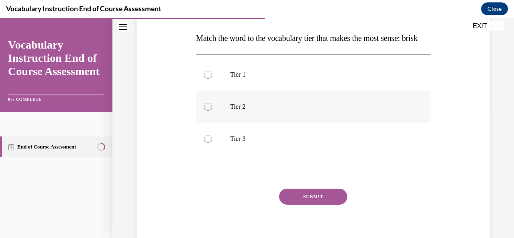
click at [210, 111] on div at bounding box center [208, 107] width 8 height 8
click at [210, 111] on input "Tier 2" at bounding box center [208, 107] width 8 height 8
radio input "true"
click at [309, 205] on button "SUBMIT" at bounding box center [313, 197] width 68 height 16
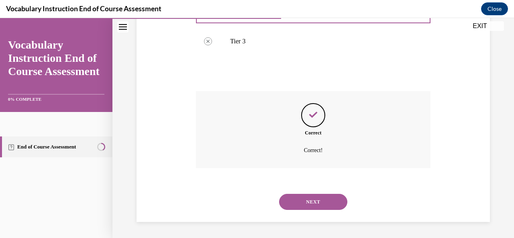
scroll to position [236, 0]
drag, startPoint x: 316, startPoint y: 204, endPoint x: 296, endPoint y: 204, distance: 20.1
click at [296, 204] on button "NEXT" at bounding box center [313, 202] width 68 height 16
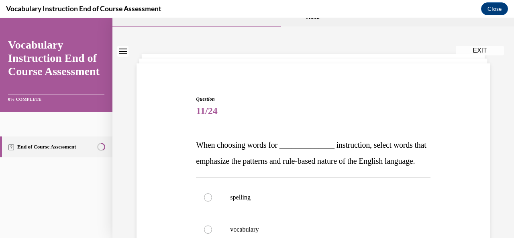
scroll to position [86, 0]
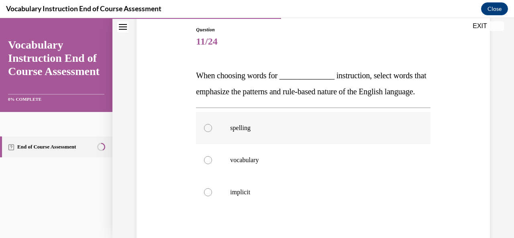
click at [207, 132] on div at bounding box center [208, 128] width 8 height 8
click at [207, 132] on input "spelling" at bounding box center [208, 128] width 8 height 8
radio input "true"
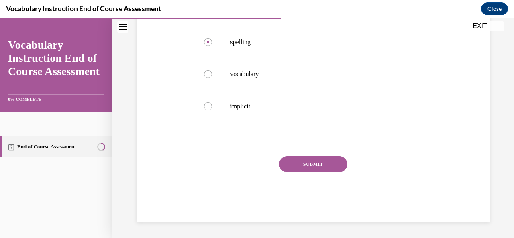
scroll to position [187, 0]
click at [327, 165] on button "SUBMIT" at bounding box center [313, 164] width 68 height 16
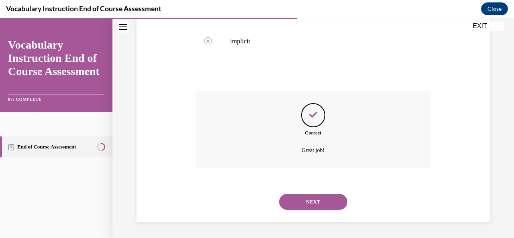
scroll to position [252, 0]
click at [310, 202] on button "NEXT" at bounding box center [313, 202] width 68 height 16
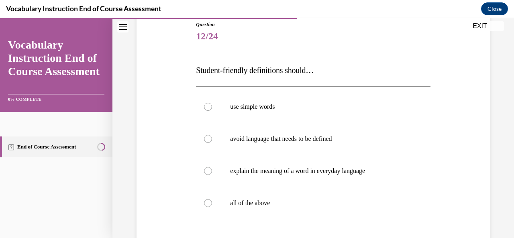
scroll to position [112, 0]
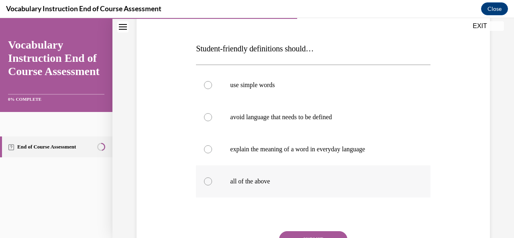
click at [209, 182] on div at bounding box center [208, 182] width 8 height 8
click at [209, 182] on input "all of the above" at bounding box center [208, 182] width 8 height 8
radio input "true"
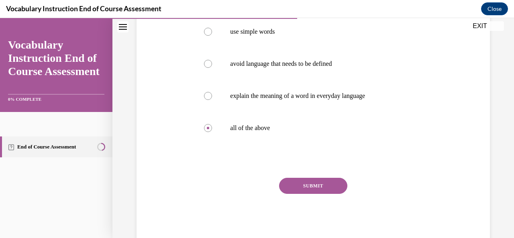
scroll to position [187, 0]
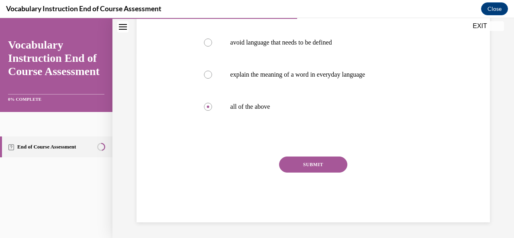
click at [308, 161] on button "SUBMIT" at bounding box center [313, 165] width 68 height 16
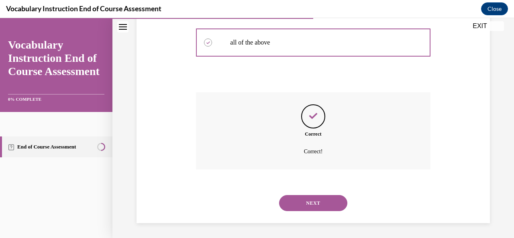
scroll to position [252, 0]
click at [316, 204] on button "NEXT" at bounding box center [313, 202] width 68 height 16
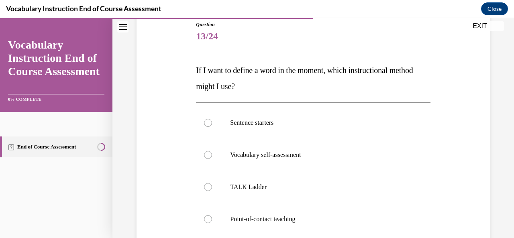
scroll to position [118, 0]
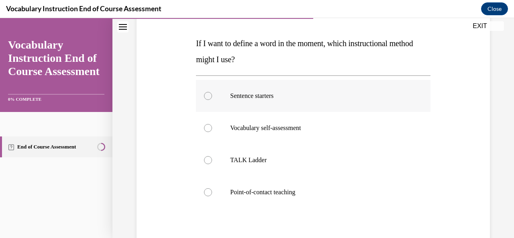
click at [206, 95] on div at bounding box center [208, 96] width 8 height 8
click at [206, 95] on input "Sentence starters" at bounding box center [208, 96] width 8 height 8
radio input "true"
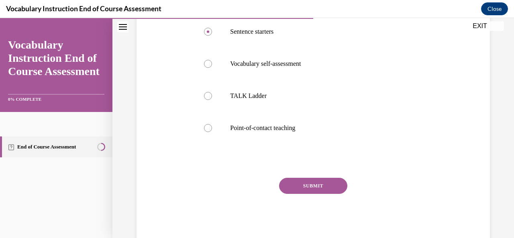
scroll to position [193, 0]
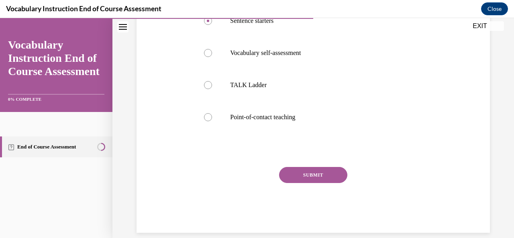
click at [333, 174] on button "SUBMIT" at bounding box center [313, 175] width 68 height 16
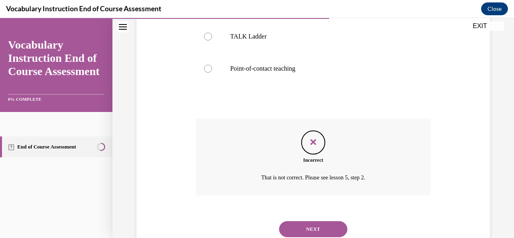
scroll to position [268, 0]
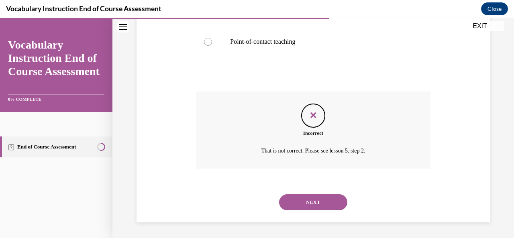
click at [314, 199] on button "NEXT" at bounding box center [313, 202] width 68 height 16
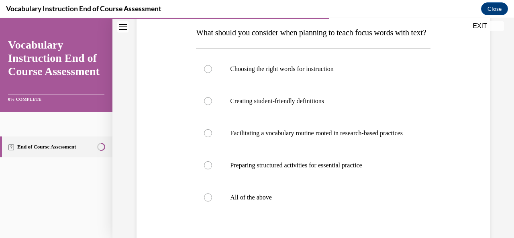
scroll to position [182, 0]
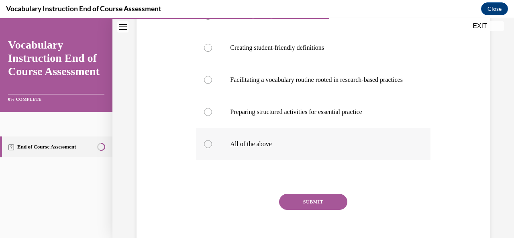
click at [207, 148] on div at bounding box center [208, 144] width 8 height 8
click at [207, 148] on input "All of the above" at bounding box center [208, 144] width 8 height 8
radio input "true"
click at [299, 210] on button "SUBMIT" at bounding box center [313, 202] width 68 height 16
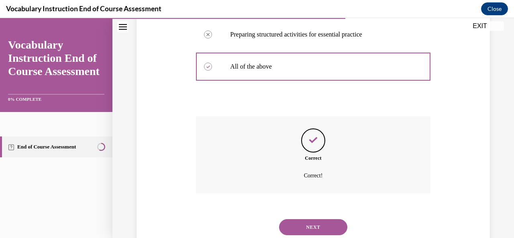
scroll to position [308, 0]
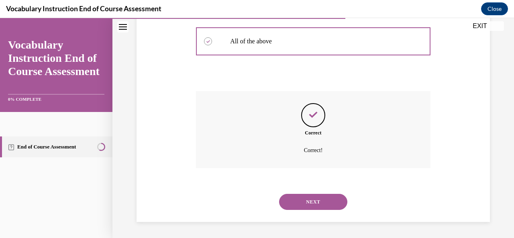
click at [310, 202] on button "NEXT" at bounding box center [313, 202] width 68 height 16
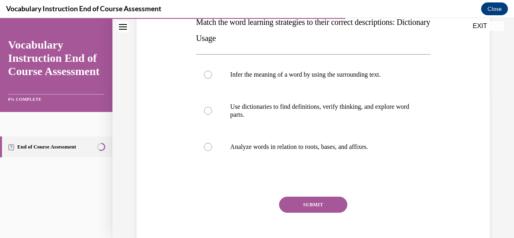
scroll to position [161, 0]
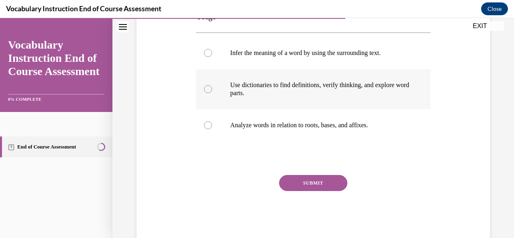
click at [206, 91] on div at bounding box center [208, 89] width 8 height 8
click at [206, 91] on input "Use dictionaries to find definitions, verify thinking, and explore word parts." at bounding box center [208, 89] width 8 height 8
radio input "true"
click at [301, 182] on button "SUBMIT" at bounding box center [313, 183] width 68 height 16
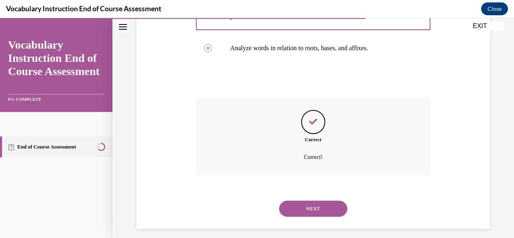
scroll to position [244, 0]
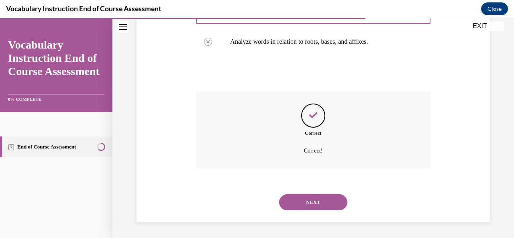
drag, startPoint x: 511, startPoint y: 18, endPoint x: 511, endPoint y: 35, distance: 17.3
click at [333, 203] on button "NEXT" at bounding box center [313, 202] width 68 height 16
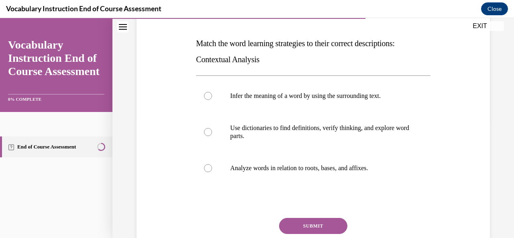
scroll to position [134, 0]
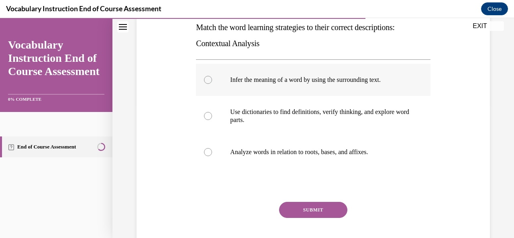
click at [210, 84] on label "Infer the meaning of a word by using the surrounding text." at bounding box center [313, 80] width 234 height 32
click at [210, 84] on input "Infer the meaning of a word by using the surrounding text." at bounding box center [208, 80] width 8 height 8
radio input "true"
click at [317, 209] on button "SUBMIT" at bounding box center [313, 210] width 68 height 16
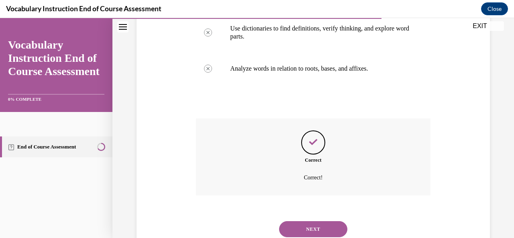
scroll to position [244, 0]
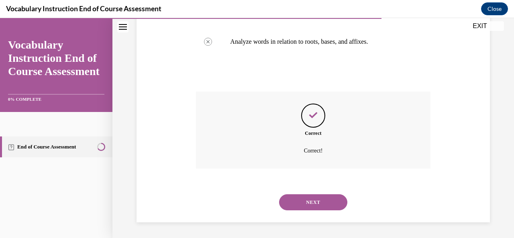
click at [335, 201] on button "NEXT" at bounding box center [313, 202] width 68 height 16
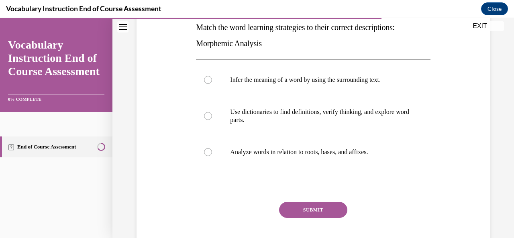
scroll to position [150, 0]
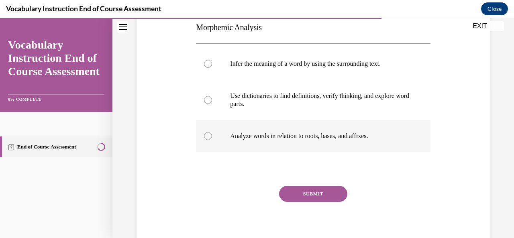
click at [209, 138] on div at bounding box center [208, 136] width 8 height 8
click at [209, 138] on input "Analyze words in relation to roots, bases, and affixes." at bounding box center [208, 136] width 8 height 8
radio input "true"
click at [304, 188] on button "SUBMIT" at bounding box center [313, 194] width 68 height 16
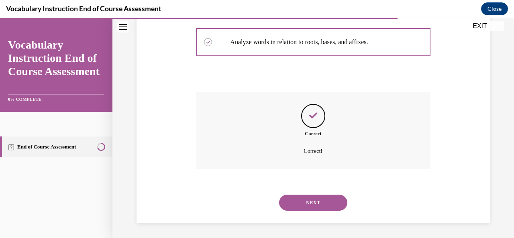
scroll to position [244, 0]
click at [333, 203] on button "NEXT" at bounding box center [313, 202] width 68 height 16
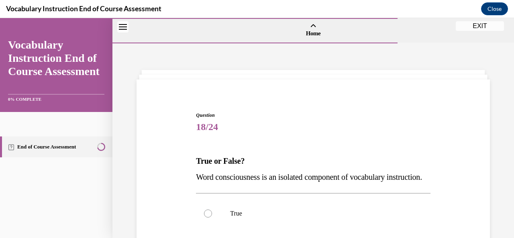
scroll to position [155, 0]
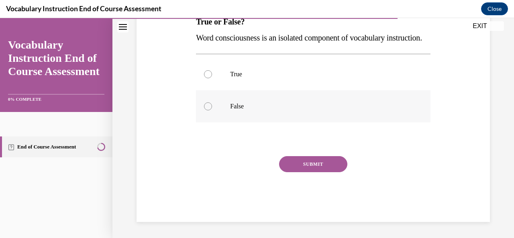
click at [207, 107] on div at bounding box center [208, 106] width 8 height 8
click at [207, 107] on input "False" at bounding box center [208, 106] width 8 height 8
radio input "true"
click at [304, 169] on button "SUBMIT" at bounding box center [313, 164] width 68 height 16
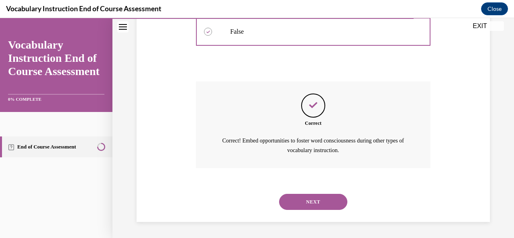
scroll to position [229, 0]
click at [313, 204] on button "NEXT" at bounding box center [313, 202] width 68 height 16
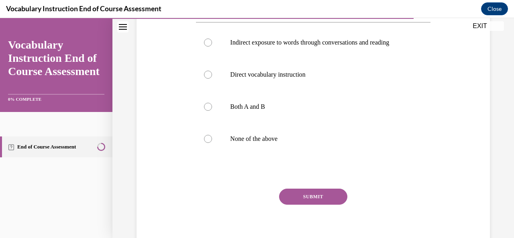
scroll to position [161, 0]
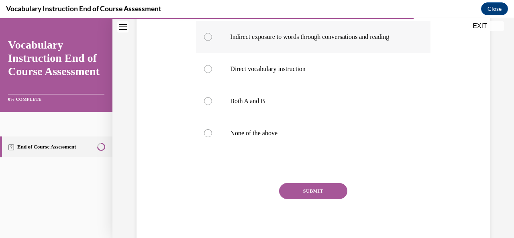
click at [210, 35] on div at bounding box center [208, 37] width 8 height 8
click at [210, 35] on input "Indirect exposure to words through conversations and reading" at bounding box center [208, 37] width 8 height 8
radio input "true"
click at [319, 190] on button "SUBMIT" at bounding box center [313, 191] width 68 height 16
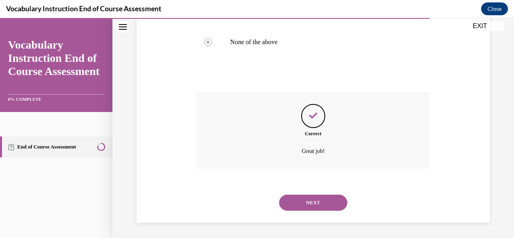
scroll to position [252, 0]
click at [317, 204] on button "NEXT" at bounding box center [313, 202] width 68 height 16
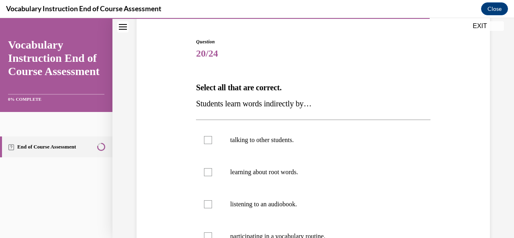
scroll to position [80, 0]
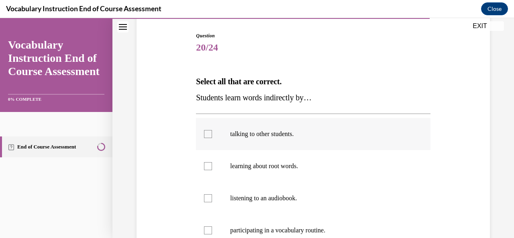
click at [204, 132] on div at bounding box center [208, 134] width 8 height 8
click at [204, 132] on input "talking to other students." at bounding box center [208, 134] width 8 height 8
checkbox input "true"
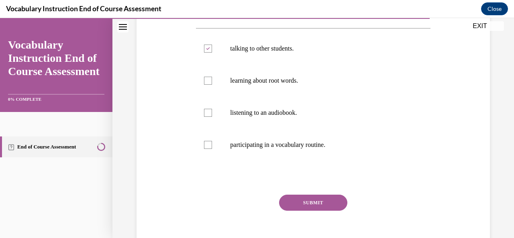
scroll to position [202, 0]
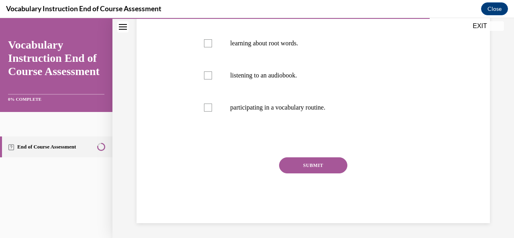
click at [308, 163] on button "SUBMIT" at bounding box center [313, 165] width 68 height 16
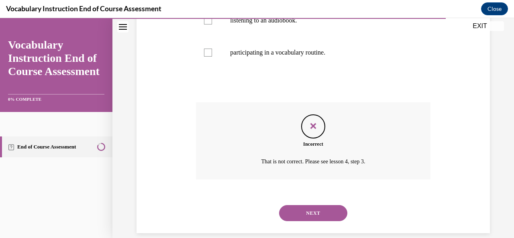
scroll to position [263, 0]
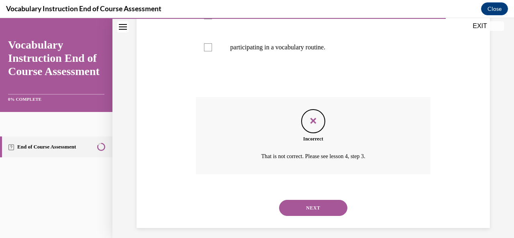
click at [325, 213] on button "NEXT" at bounding box center [313, 208] width 68 height 16
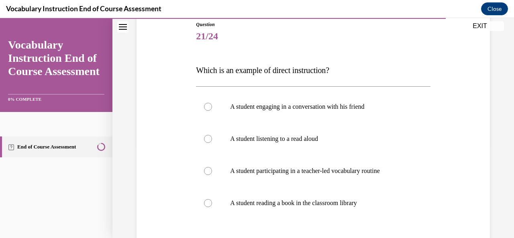
scroll to position [118, 0]
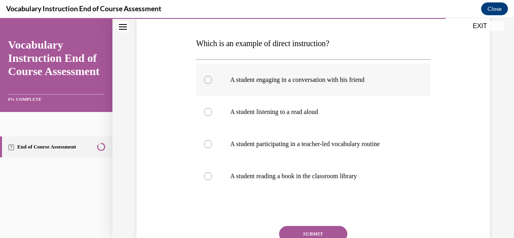
click at [209, 80] on div at bounding box center [208, 80] width 8 height 8
click at [209, 80] on input "A student engaging in a conversation with his friend" at bounding box center [208, 80] width 8 height 8
radio input "true"
click at [312, 229] on button "SUBMIT" at bounding box center [313, 234] width 68 height 16
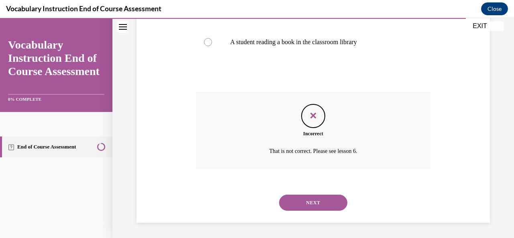
scroll to position [252, 0]
click at [327, 206] on button "NEXT" at bounding box center [313, 202] width 68 height 16
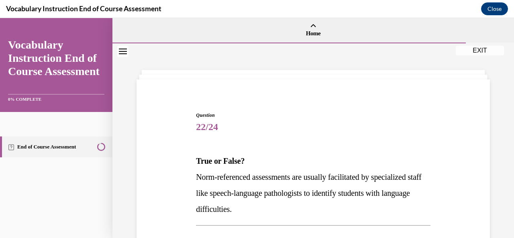
scroll to position [171, 0]
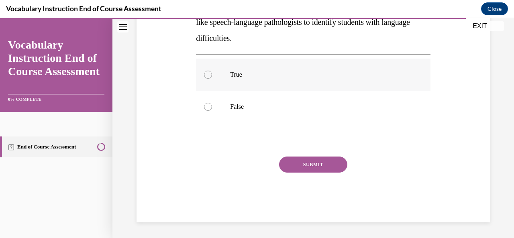
click at [209, 76] on div at bounding box center [208, 75] width 8 height 8
click at [209, 76] on input "True" at bounding box center [208, 75] width 8 height 8
radio input "true"
click at [319, 163] on button "SUBMIT" at bounding box center [313, 165] width 68 height 16
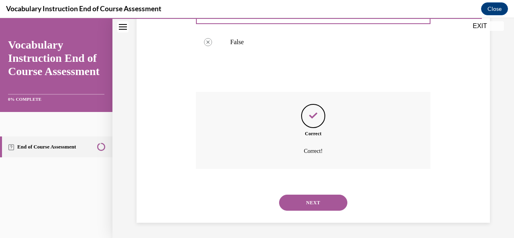
scroll to position [236, 0]
click at [323, 204] on button "NEXT" at bounding box center [313, 202] width 68 height 16
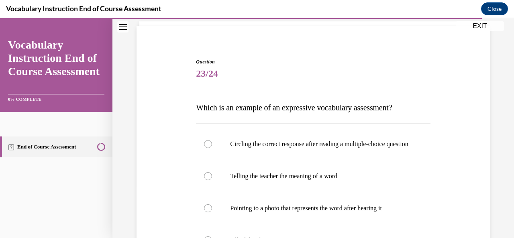
scroll to position [75, 0]
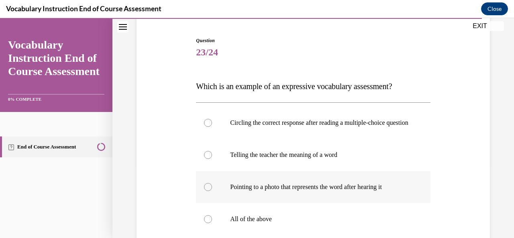
click at [208, 191] on div at bounding box center [208, 187] width 8 height 8
click at [208, 191] on input "Pointing to a photo that represents the word after hearing it" at bounding box center [208, 187] width 8 height 8
radio input "true"
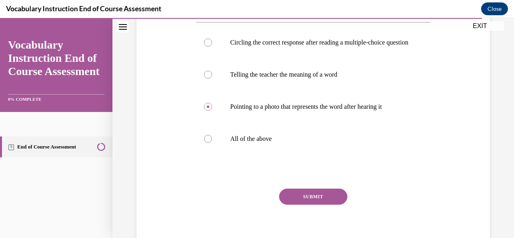
scroll to position [193, 0]
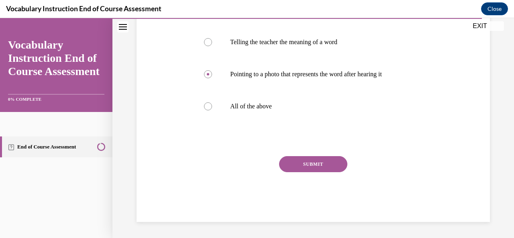
click at [305, 170] on button "SUBMIT" at bounding box center [313, 164] width 68 height 16
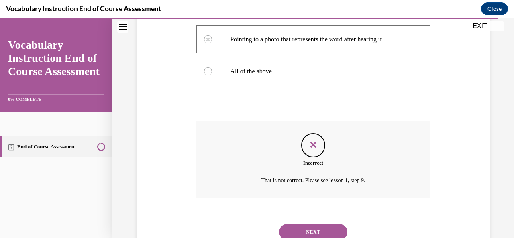
scroll to position [260, 0]
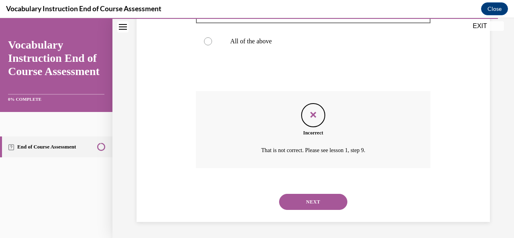
click at [332, 200] on button "NEXT" at bounding box center [313, 202] width 68 height 16
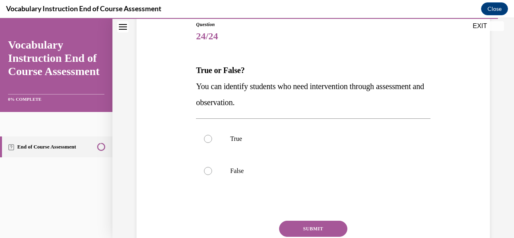
scroll to position [145, 0]
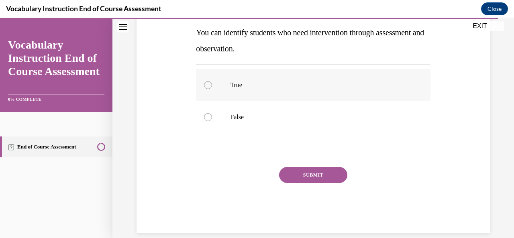
click at [206, 86] on div at bounding box center [208, 85] width 8 height 8
click at [206, 86] on input "True" at bounding box center [208, 85] width 8 height 8
radio input "true"
click at [311, 174] on button "SUBMIT" at bounding box center [313, 175] width 68 height 16
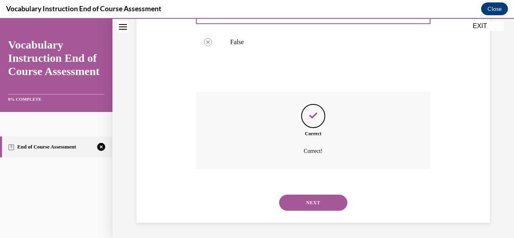
scroll to position [220, 0]
click at [314, 204] on button "NEXT" at bounding box center [313, 202] width 68 height 16
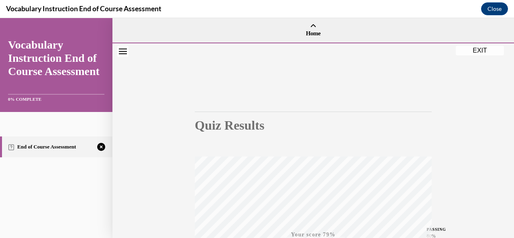
click at [506, 232] on div "Quiz Results PASSING 80% Your score 79% Failed PASSING 80% Your score Your scor…" at bounding box center [313, 236] width 402 height 386
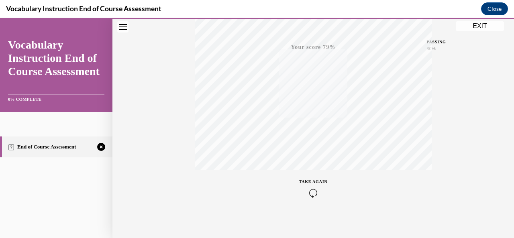
scroll to position [191, 0]
click at [484, 28] on button "EXIT" at bounding box center [480, 26] width 48 height 10
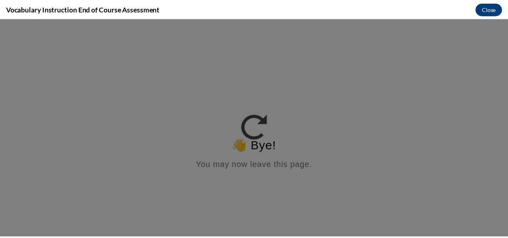
scroll to position [0, 0]
